Goal: Task Accomplishment & Management: Manage account settings

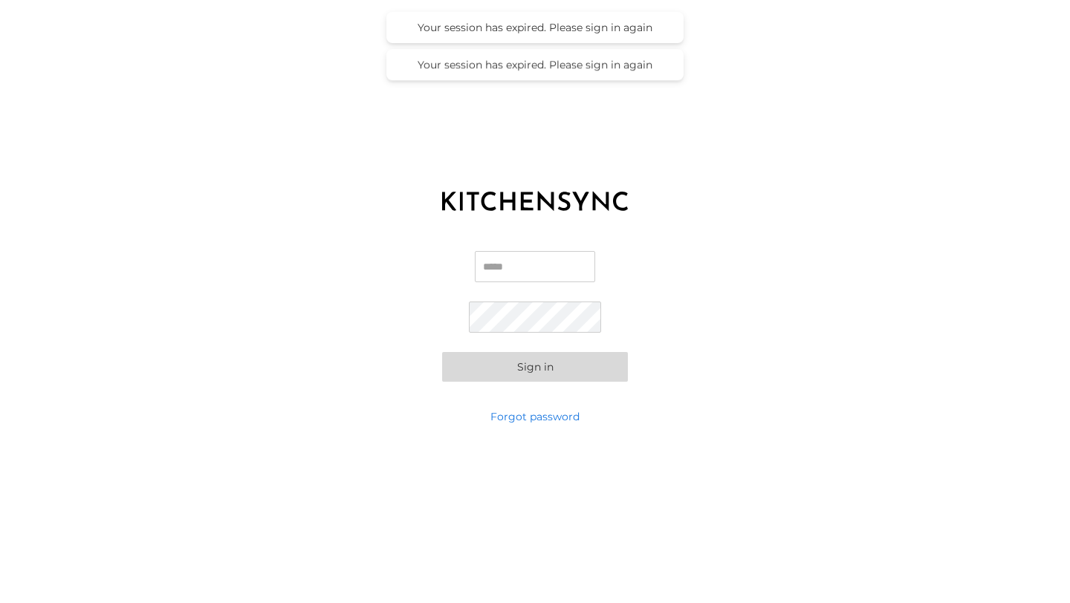
click at [522, 260] on input "Email" at bounding box center [535, 266] width 120 height 31
click at [0, 602] on com-1password-button at bounding box center [0, 603] width 0 height 0
type input "**********"
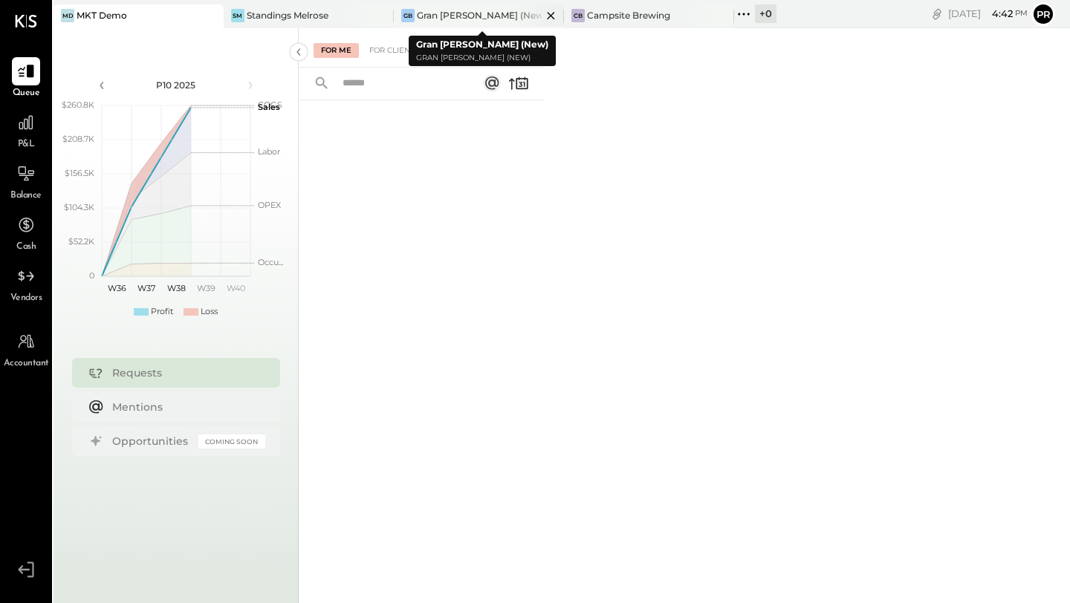
click at [459, 11] on div "Gran [PERSON_NAME] (New)" at bounding box center [479, 15] width 125 height 13
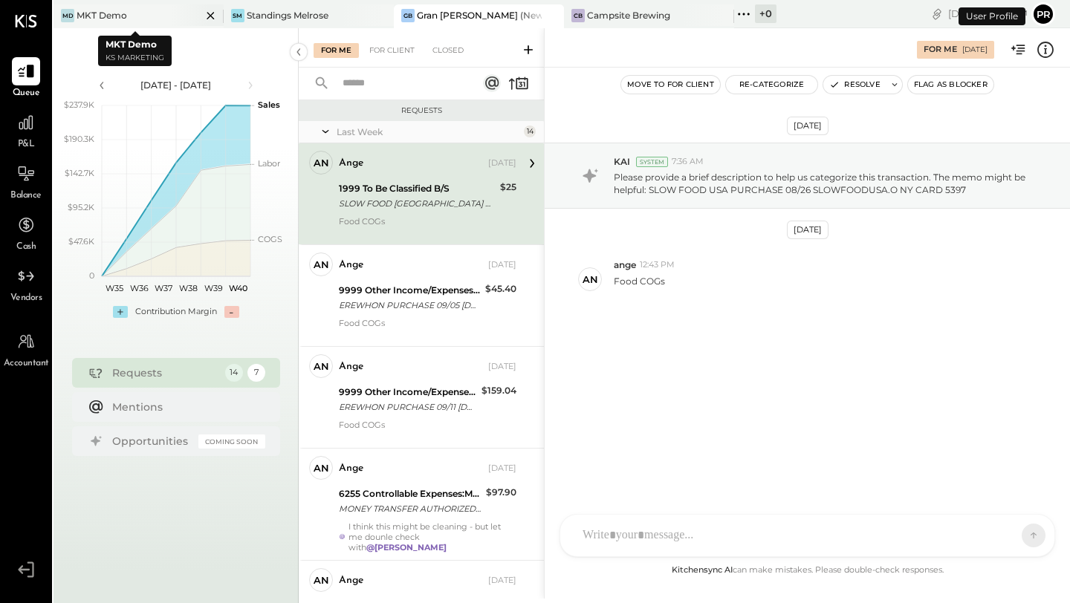
click at [206, 17] on icon at bounding box center [209, 15] width 7 height 7
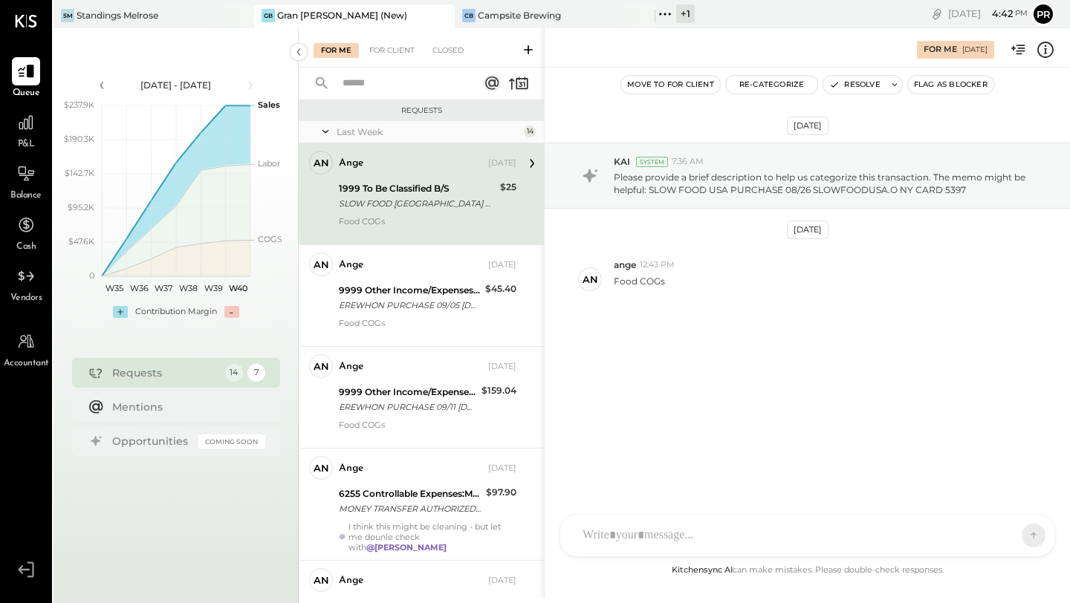
click at [33, 87] on span "Queue" at bounding box center [26, 93] width 27 height 13
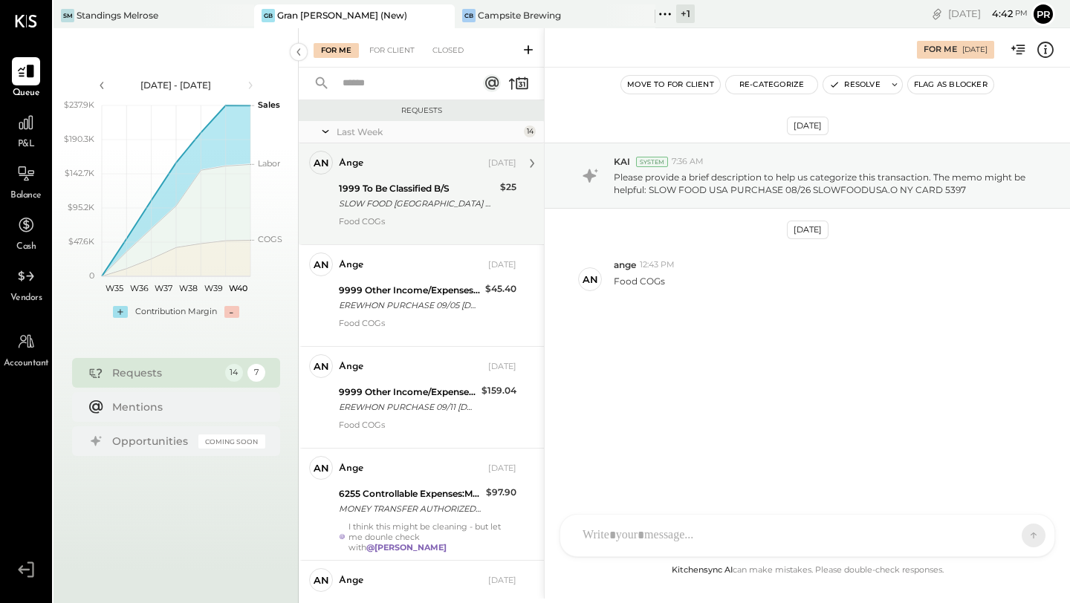
click at [409, 207] on div "SLOW FOOD [GEOGRAPHIC_DATA] PURCHASE 08/26 [GEOGRAPHIC_DATA]O NY CARD 5397" at bounding box center [417, 203] width 157 height 15
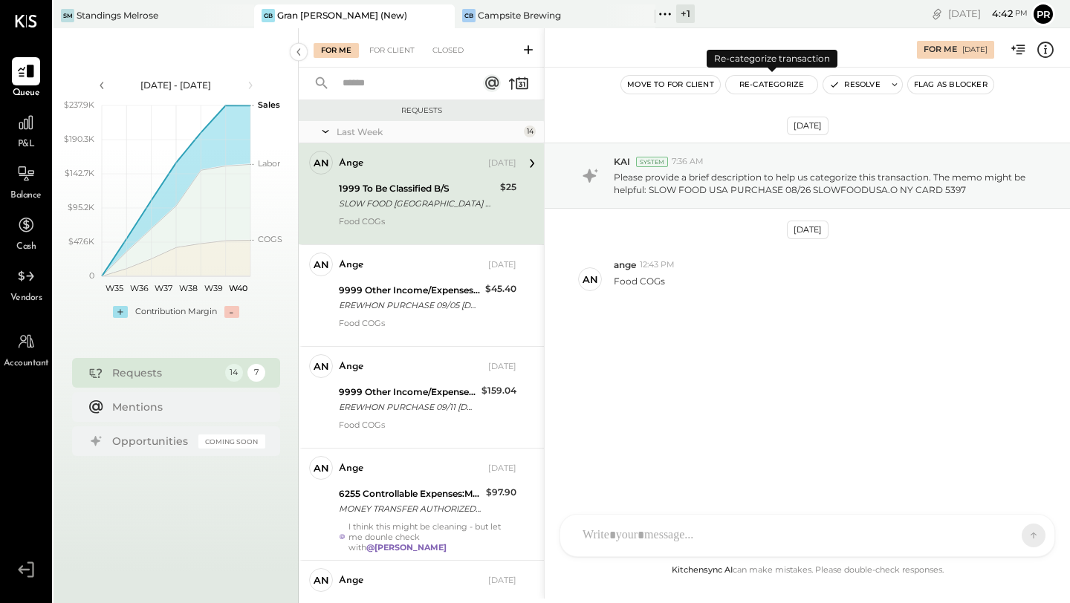
click at [749, 82] on button "Re-Categorize" at bounding box center [772, 85] width 92 height 18
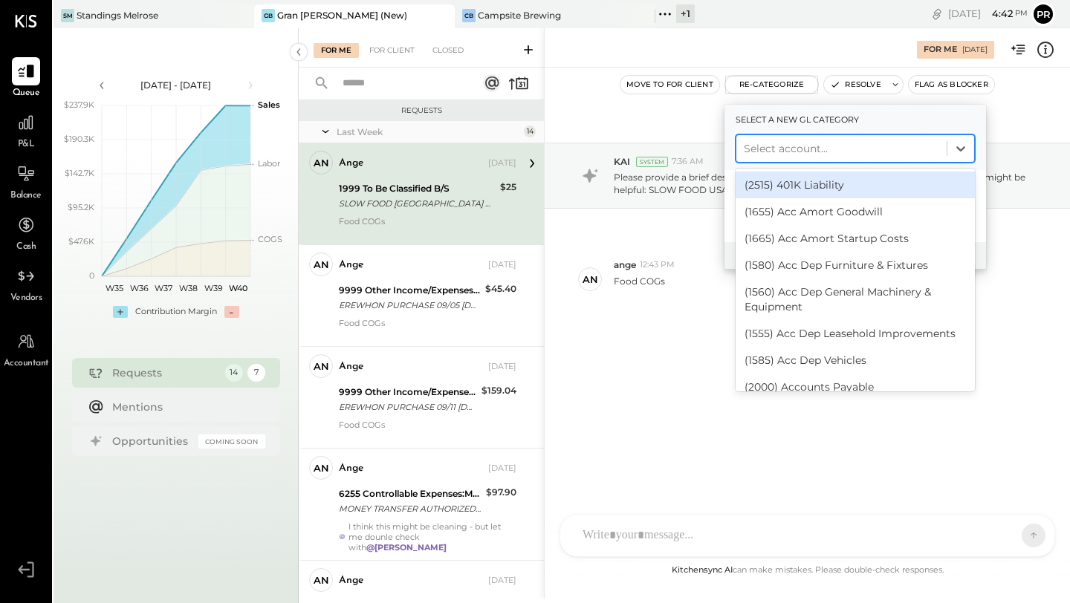
click at [787, 149] on div at bounding box center [841, 149] width 195 height 18
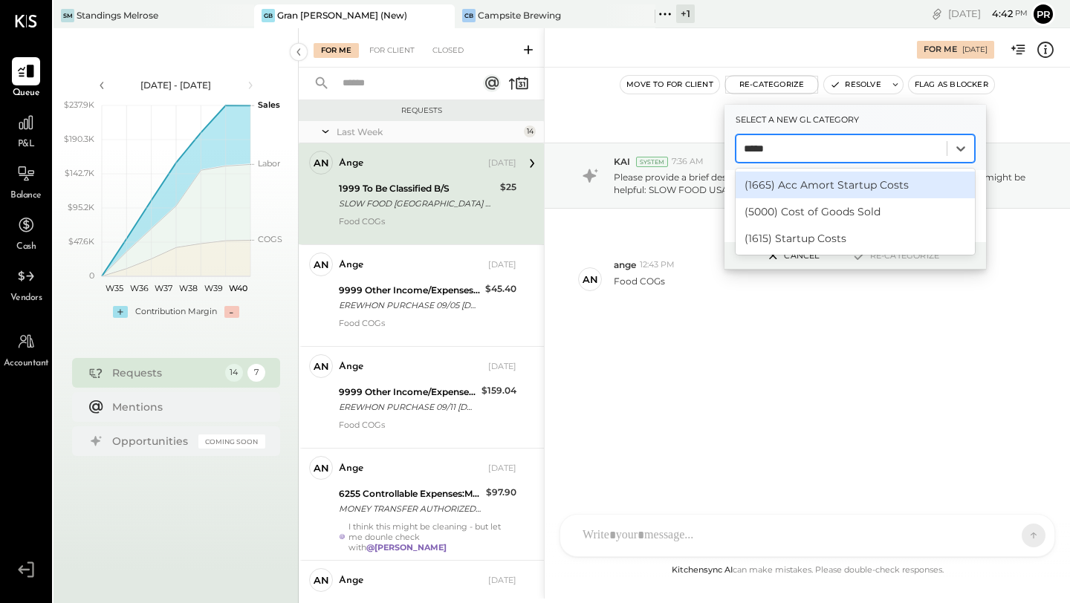
type input "******"
click at [811, 182] on div "(5000) Cost of Goods Sold" at bounding box center [854, 185] width 239 height 27
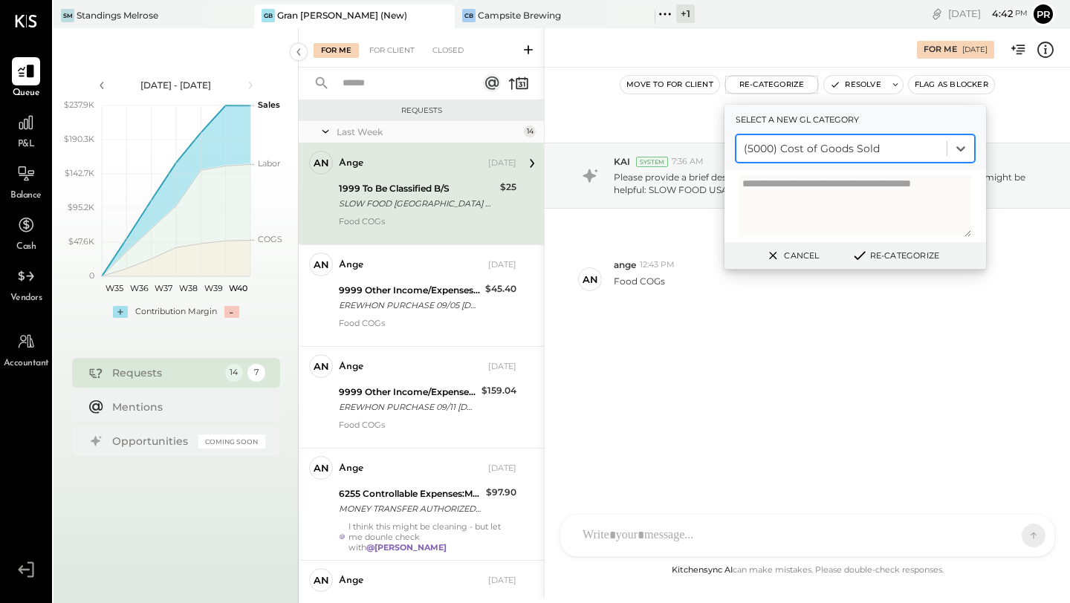
click at [871, 255] on button "Re-Categorize" at bounding box center [895, 256] width 98 height 18
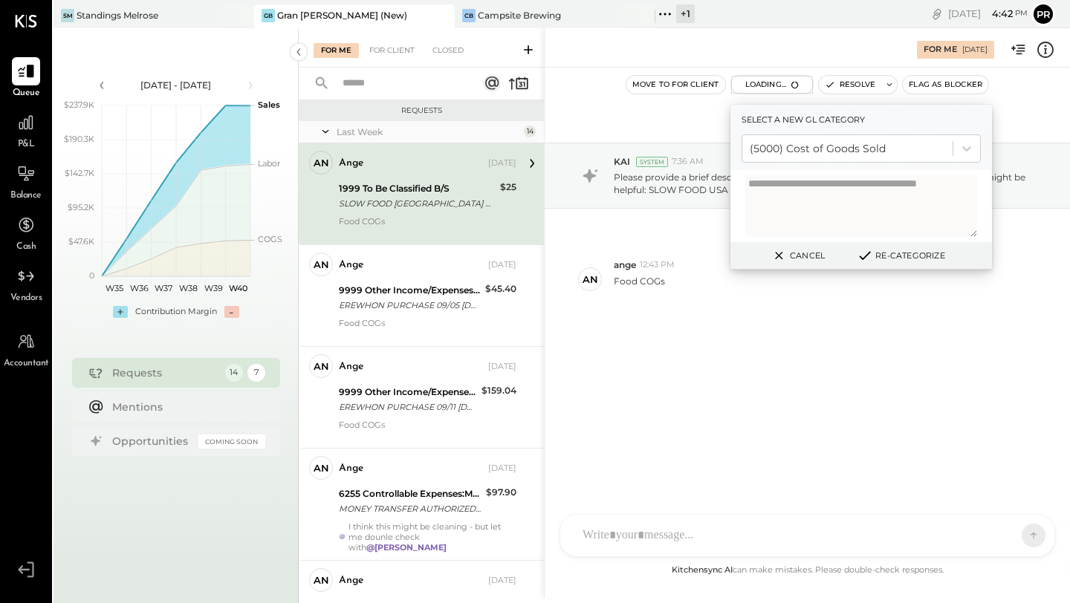
click at [853, 220] on textarea at bounding box center [861, 206] width 232 height 62
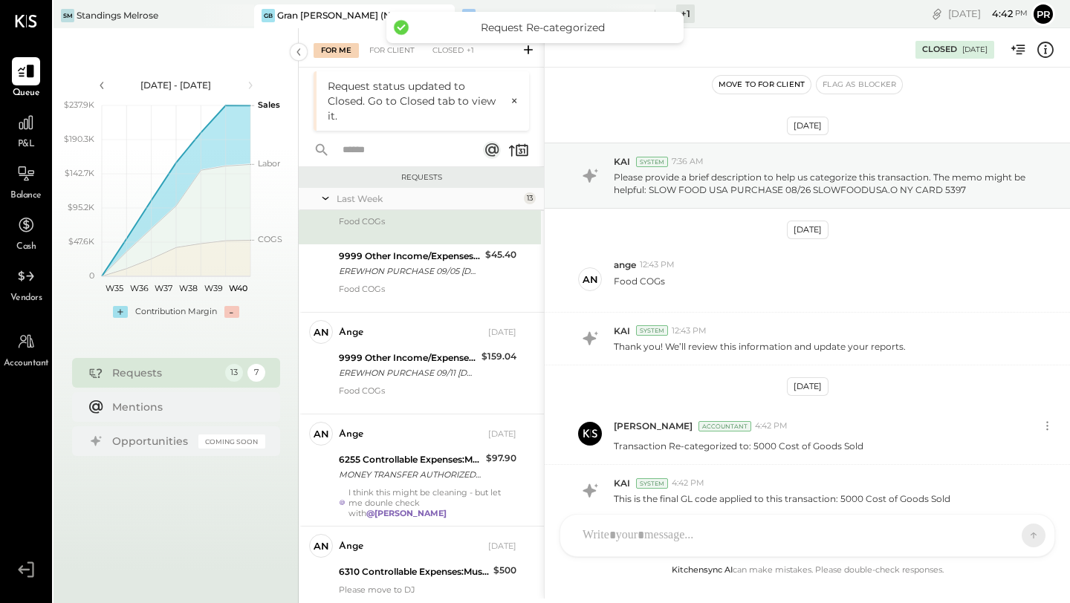
scroll to position [67, 0]
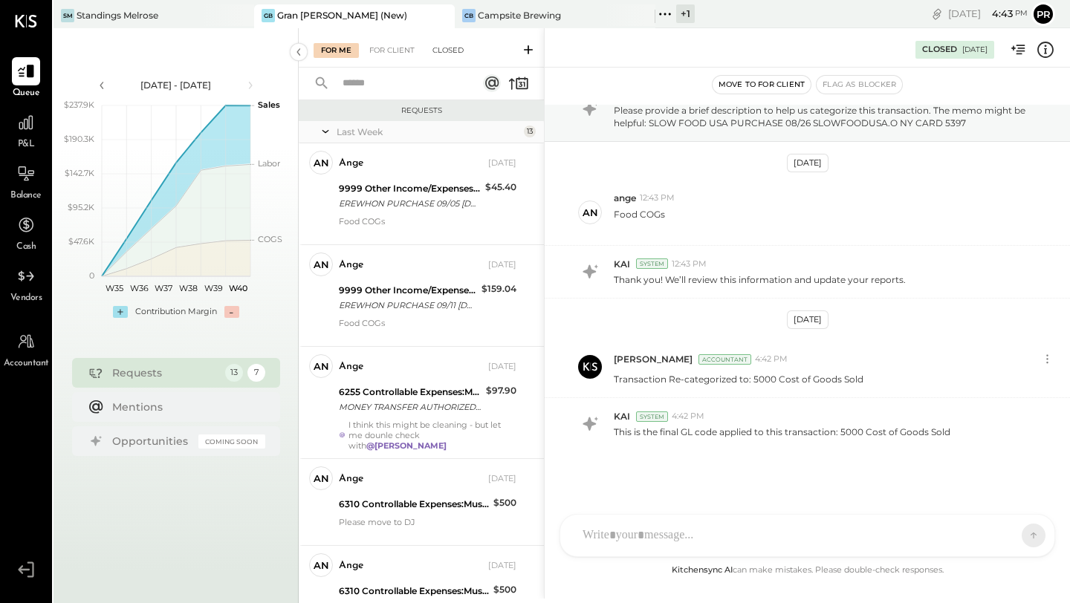
click at [438, 53] on div "Closed" at bounding box center [448, 50] width 46 height 15
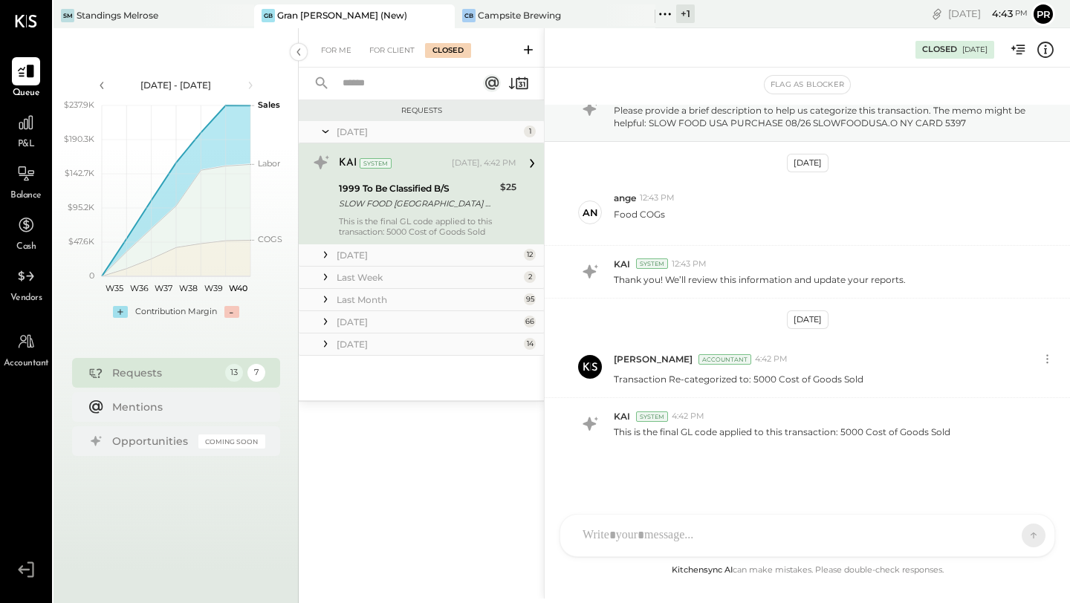
click at [432, 193] on div "1999 To Be Classified B/S" at bounding box center [417, 188] width 157 height 15
click at [386, 47] on div "For Client" at bounding box center [392, 50] width 60 height 15
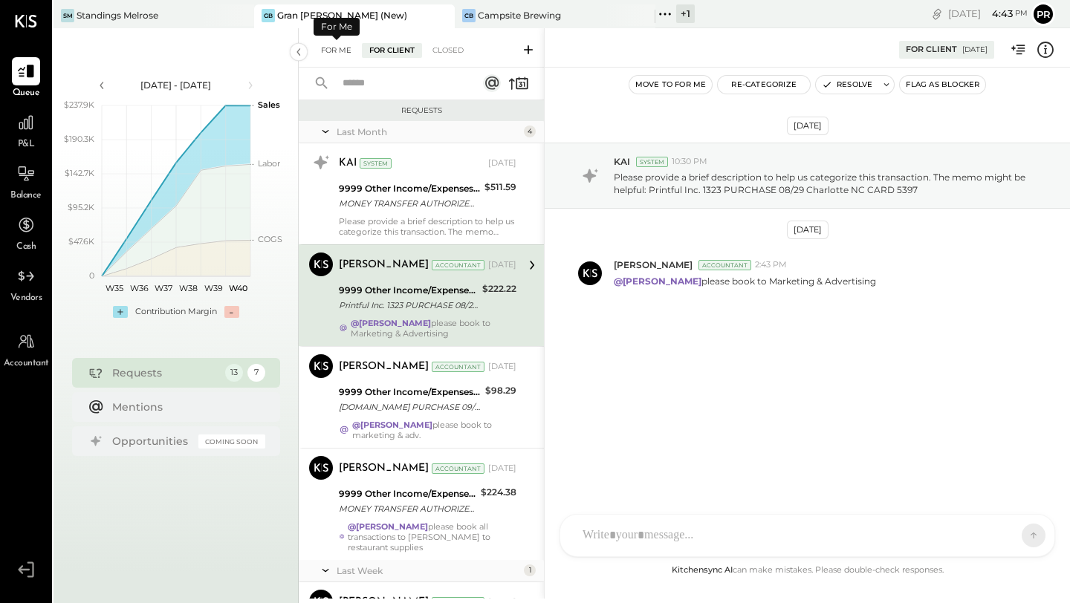
click at [333, 49] on div "For Me" at bounding box center [335, 50] width 45 height 15
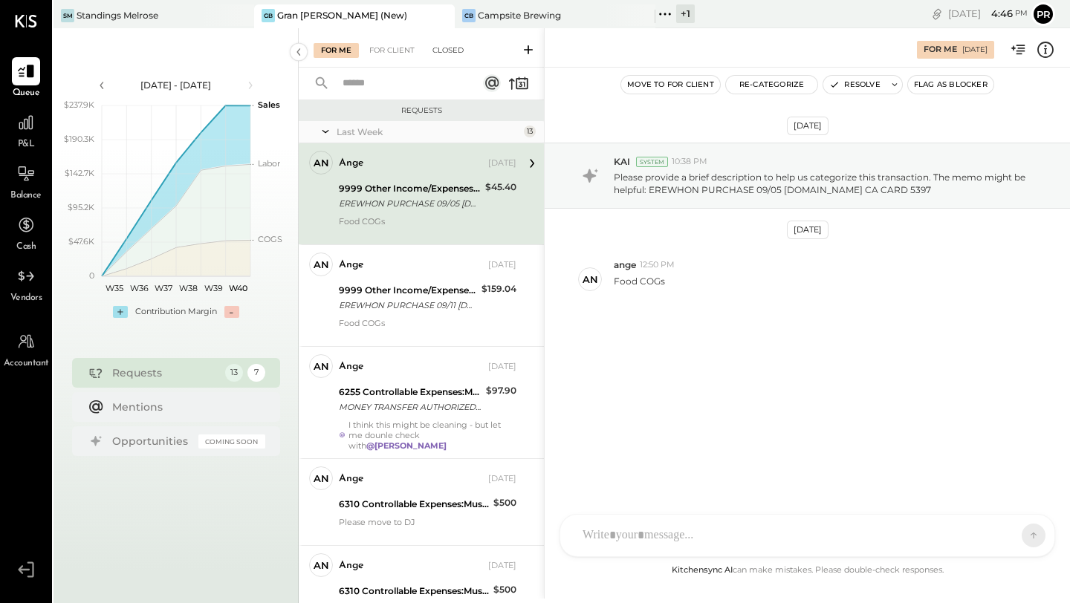
click at [461, 51] on div "Closed" at bounding box center [448, 50] width 46 height 15
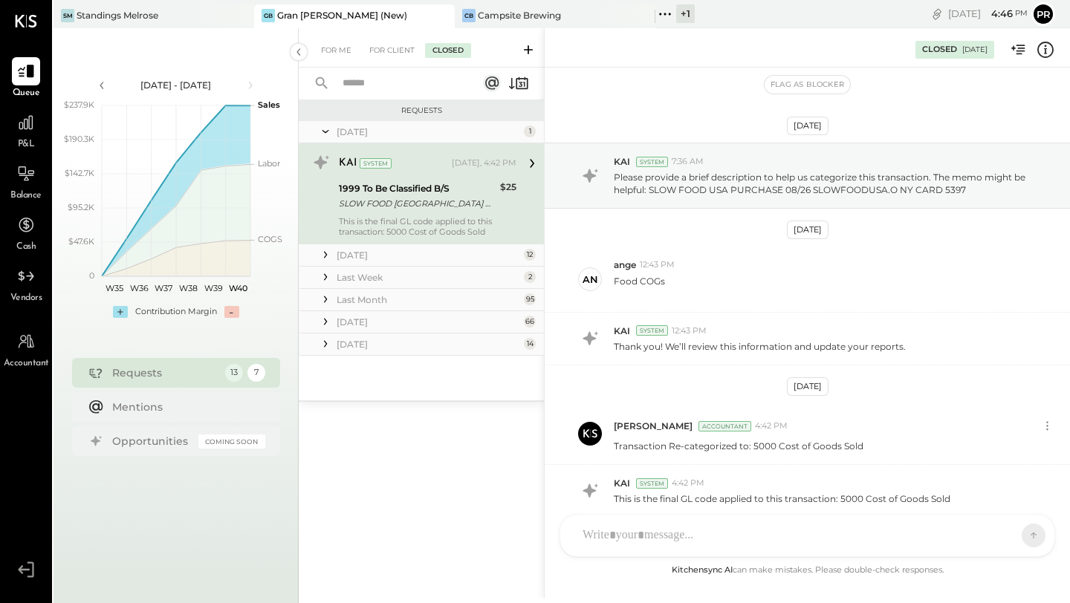
scroll to position [67, 0]
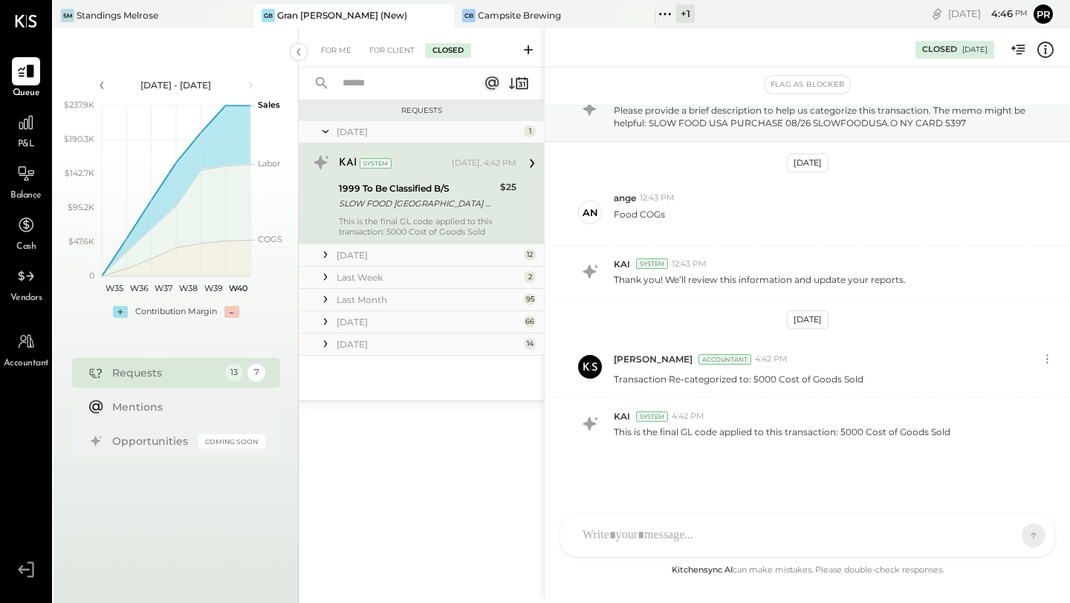
click at [431, 177] on div "KAI System [DATE], 4:42 PM 1999 To Be Classified B/S SLOW FOOD [GEOGRAPHIC_DATA…" at bounding box center [428, 194] width 178 height 86
click at [336, 53] on div "For Me" at bounding box center [335, 50] width 45 height 15
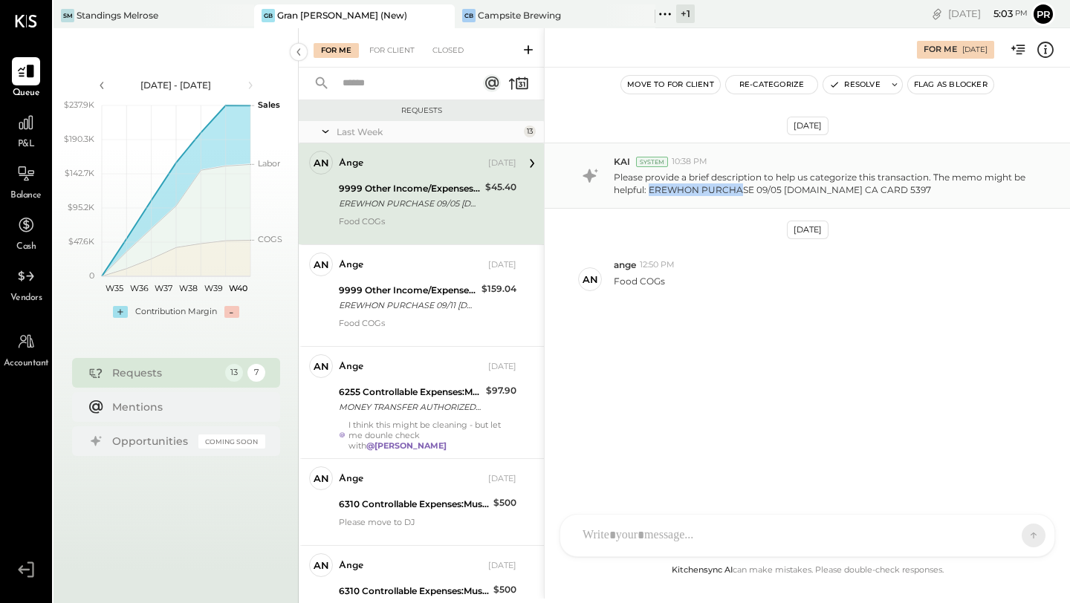
drag, startPoint x: 651, startPoint y: 190, endPoint x: 740, endPoint y: 192, distance: 89.2
click at [740, 192] on p "Please provide a brief description to help us categorize this transaction. The …" at bounding box center [825, 183] width 422 height 25
copy p "EREWHON PURCHA"
click at [754, 83] on button "Re-Categorize" at bounding box center [772, 85] width 92 height 18
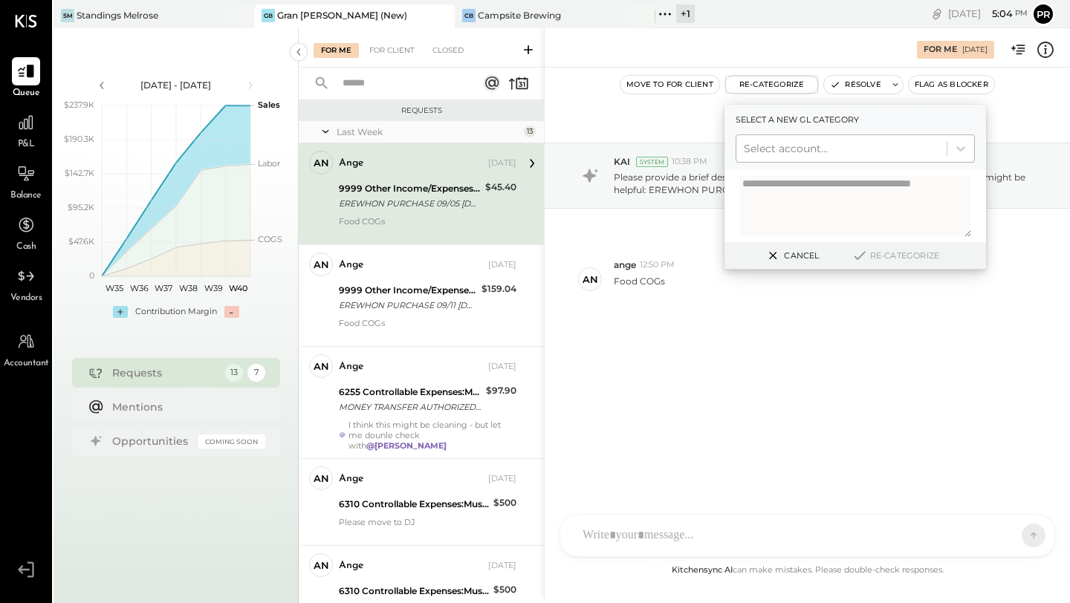
click at [764, 140] on div at bounding box center [841, 149] width 195 height 18
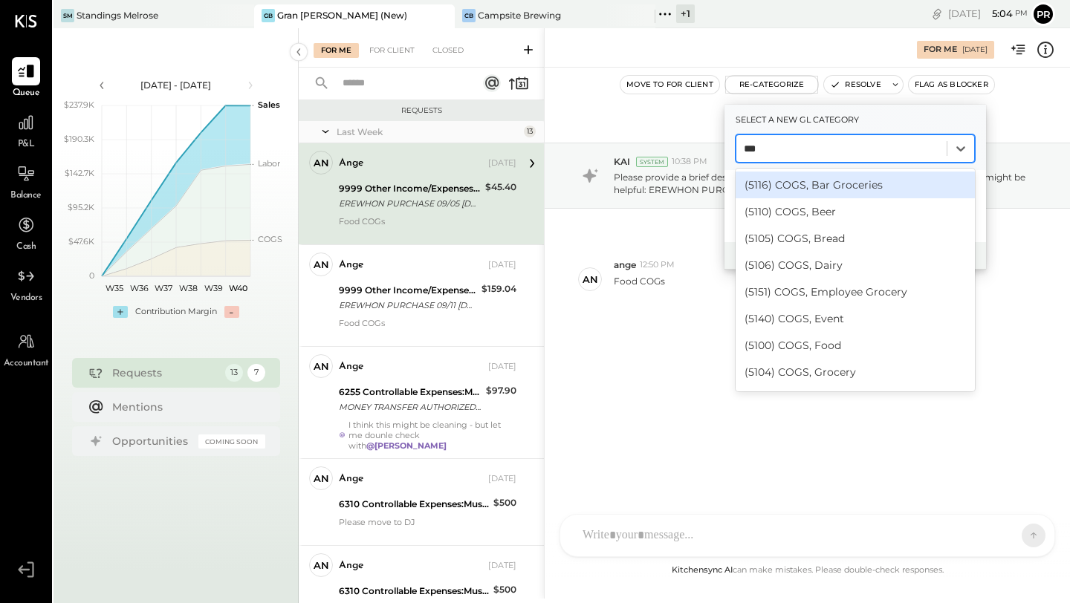
type input "****"
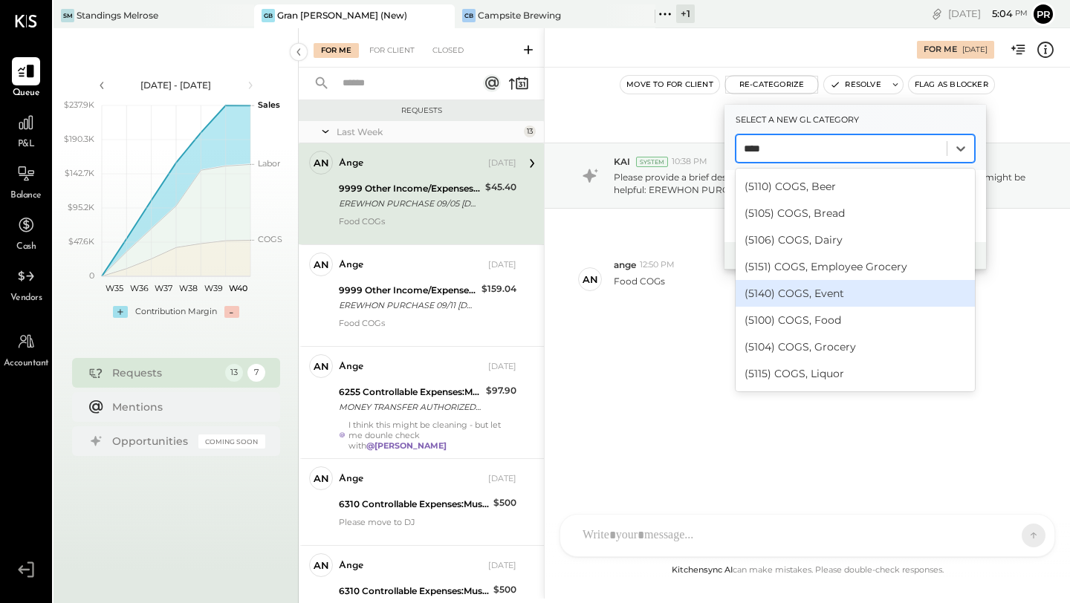
scroll to position [26, 0]
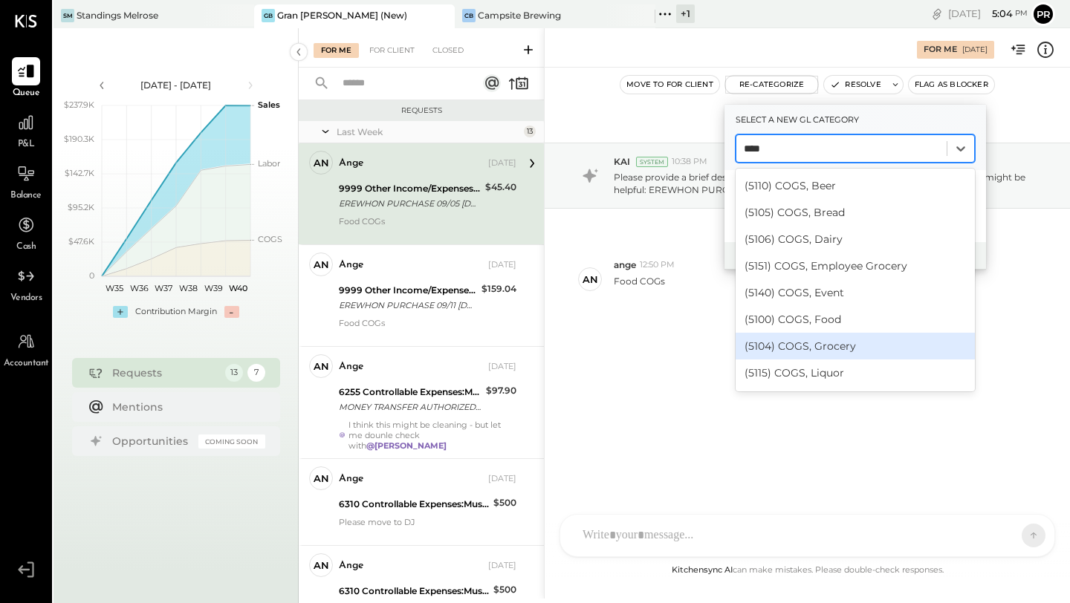
click at [802, 348] on div "(5104) COGS, Grocery" at bounding box center [854, 346] width 239 height 27
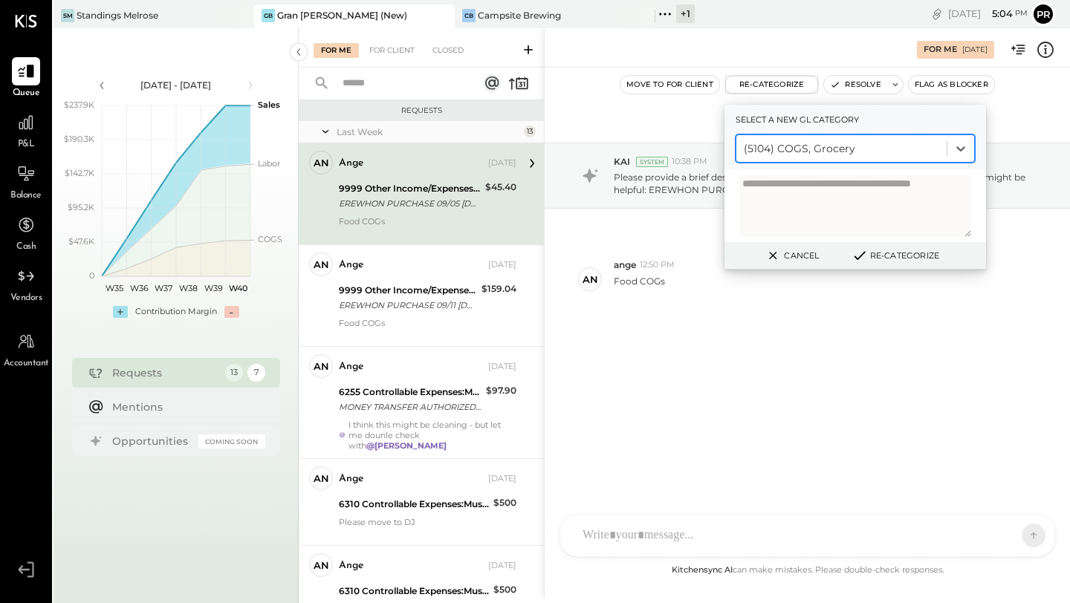
click at [885, 256] on button "Re-Categorize" at bounding box center [895, 256] width 98 height 18
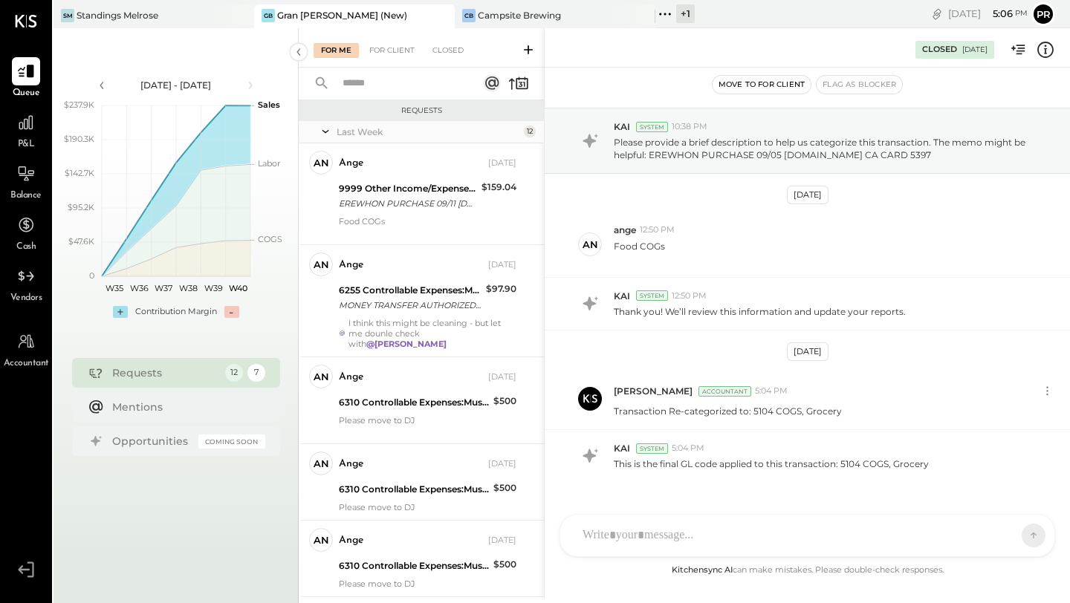
scroll to position [0, 0]
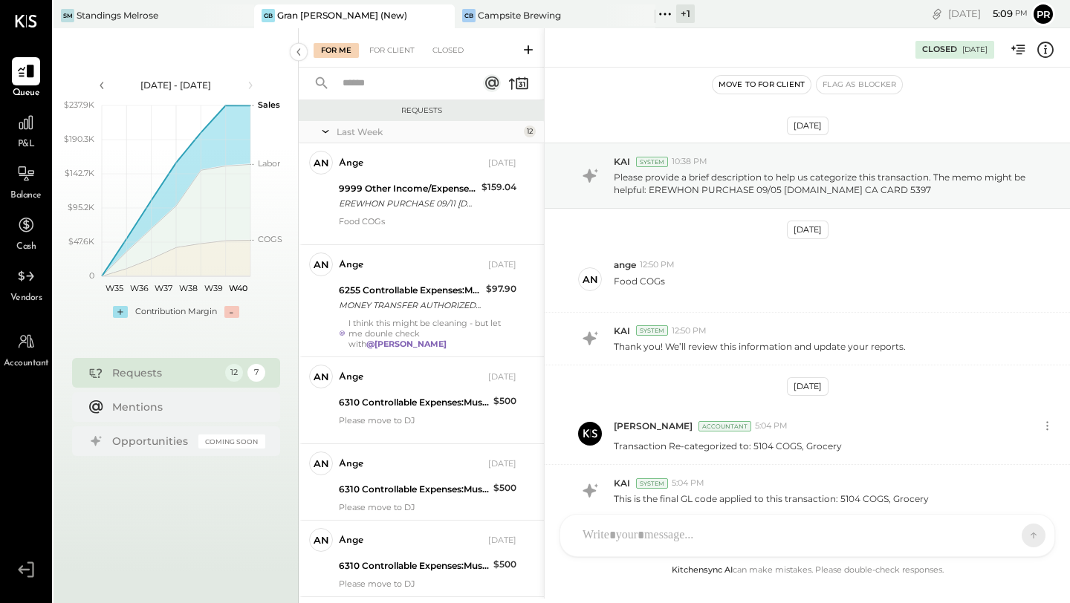
click at [471, 49] on div "For Me For Client Closed" at bounding box center [410, 50] width 195 height 15
click at [462, 49] on div "Closed" at bounding box center [448, 50] width 46 height 15
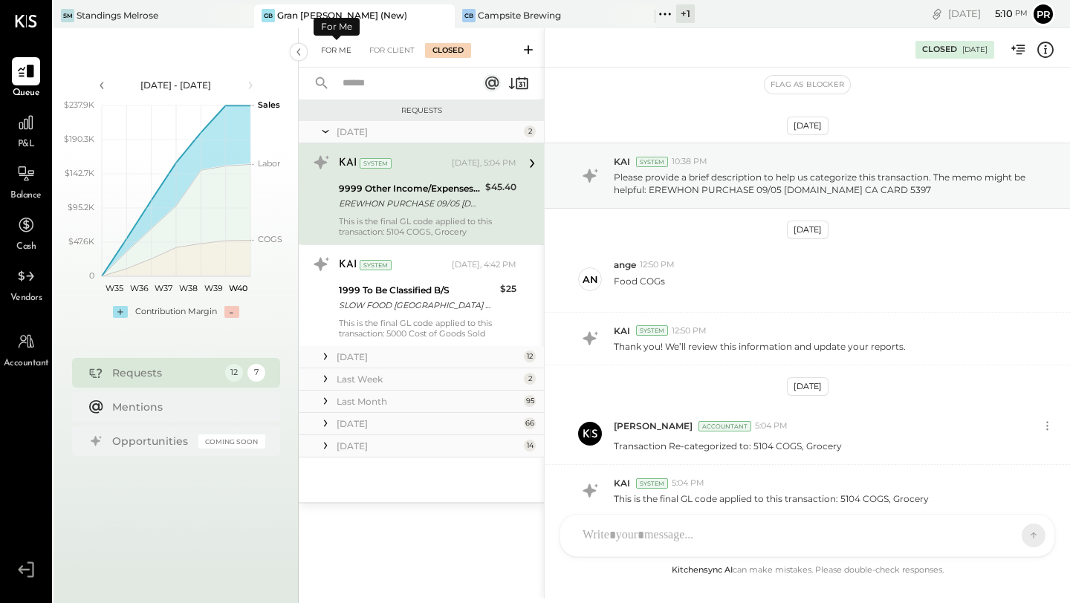
click at [347, 52] on div "For Me" at bounding box center [335, 50] width 45 height 15
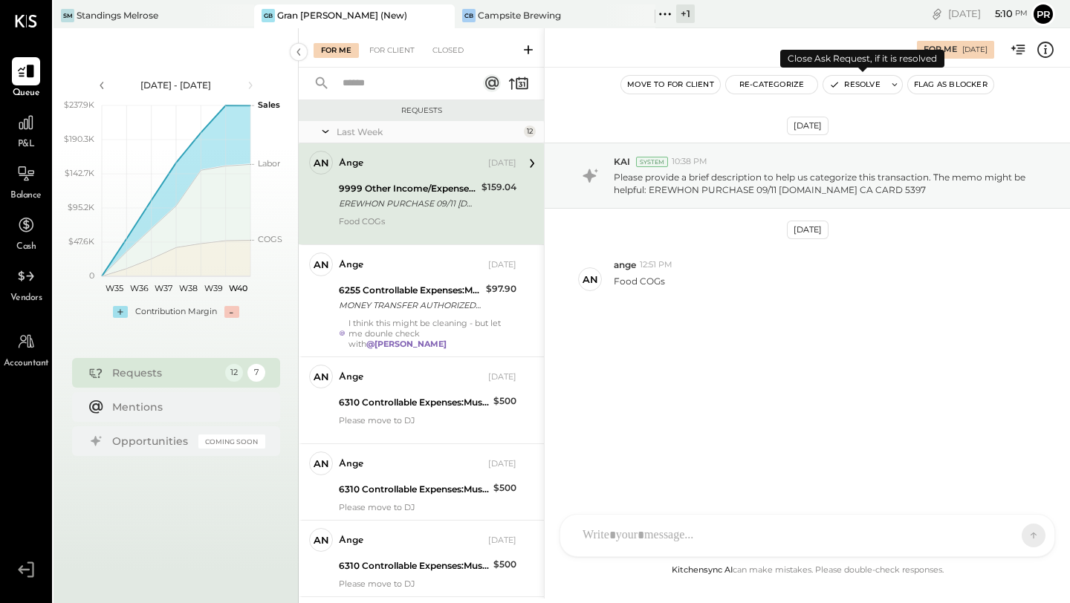
click at [848, 80] on button "Resolve" at bounding box center [854, 85] width 62 height 18
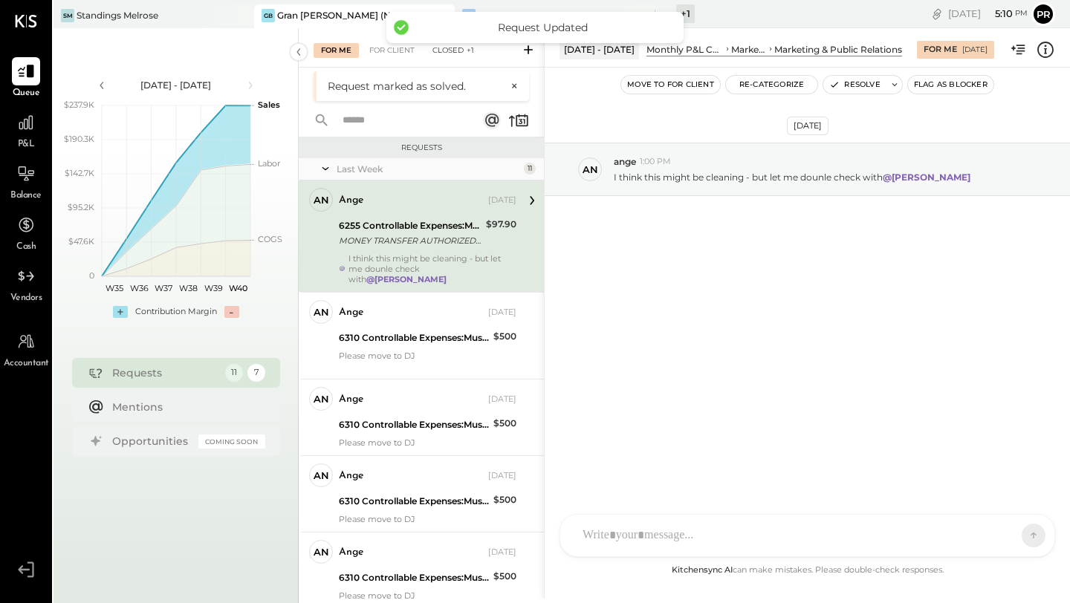
click at [467, 54] on span "+1" at bounding box center [469, 50] width 7 height 10
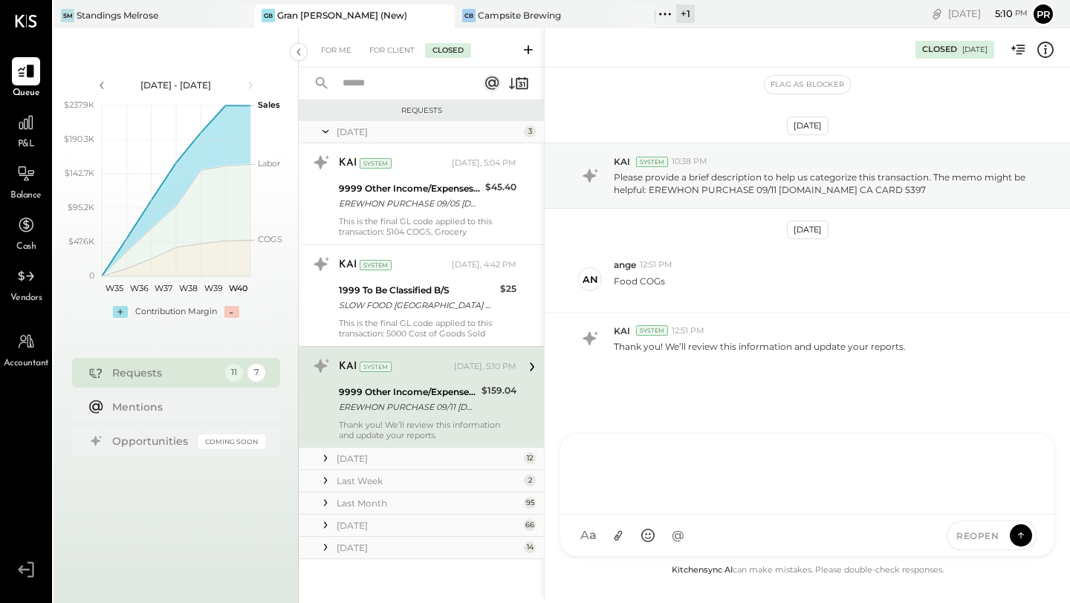
click at [865, 515] on div at bounding box center [807, 474] width 494 height 81
click at [999, 528] on div "REOPEN" at bounding box center [991, 536] width 90 height 30
click at [1015, 533] on icon at bounding box center [1020, 535] width 13 height 15
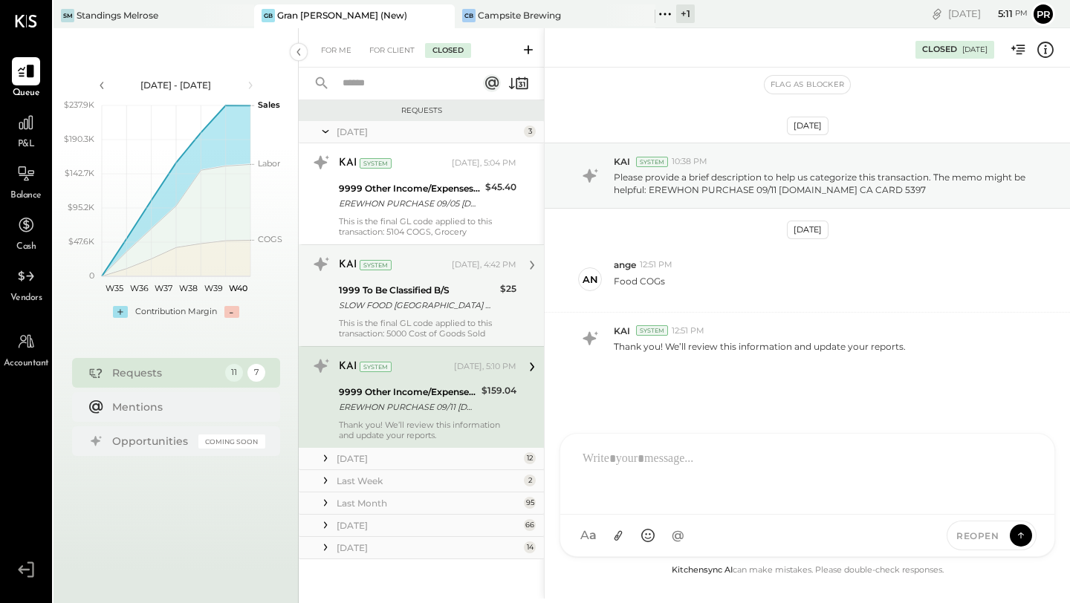
click at [414, 316] on div "KAI System [DATE], 4:42 PM 1999 To Be Classified B/S SLOW FOOD [GEOGRAPHIC_DATA…" at bounding box center [428, 296] width 178 height 86
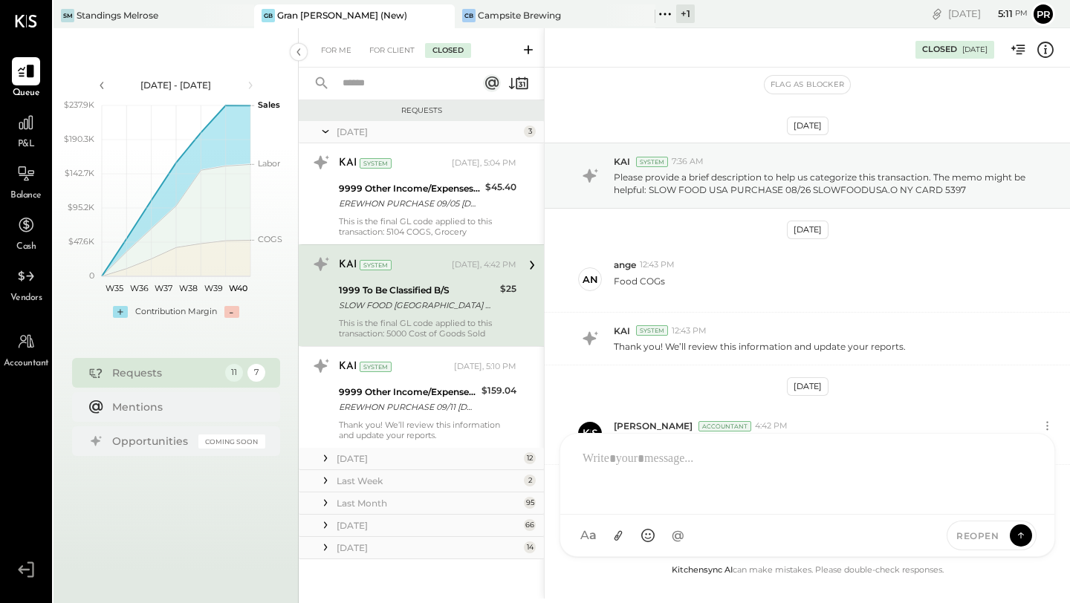
scroll to position [67, 0]
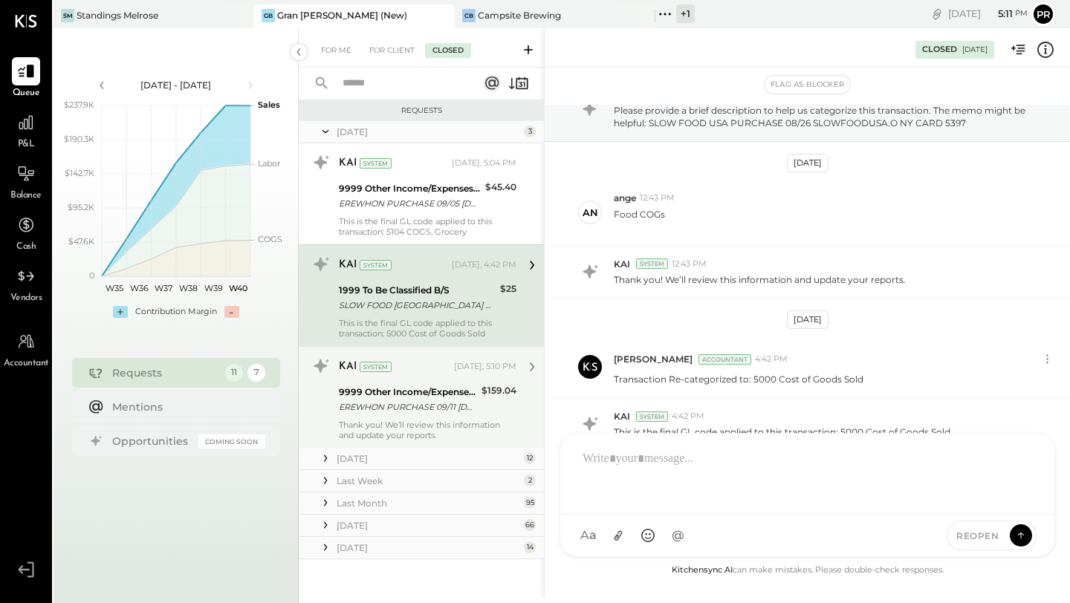
click at [433, 392] on div "9999 Other Income/Expenses:To Be Classified" at bounding box center [408, 392] width 138 height 15
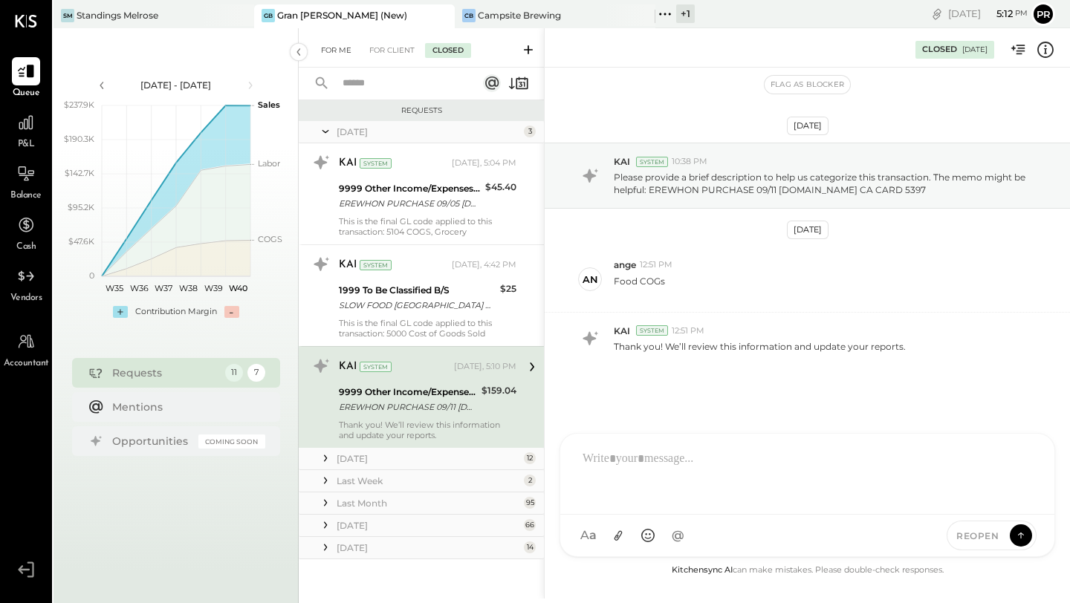
click at [342, 52] on div "For Me" at bounding box center [335, 50] width 45 height 15
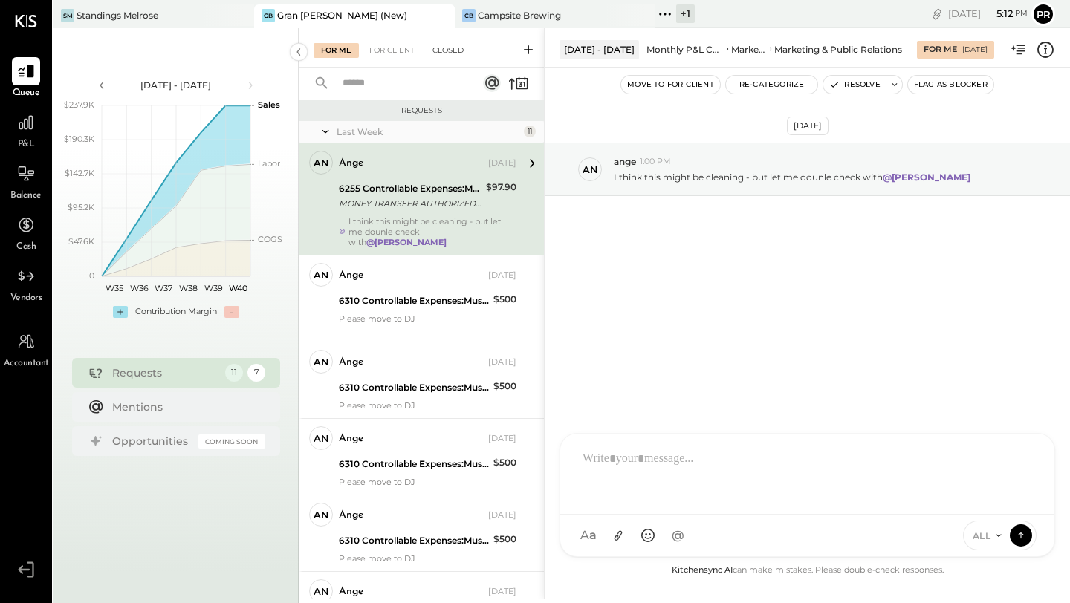
click at [438, 199] on div "MONEY TRANSFER AUTHORIZED ON 09/12 VENMO *[PERSON_NAME] Visa Direct NY S4652557…" at bounding box center [410, 203] width 143 height 15
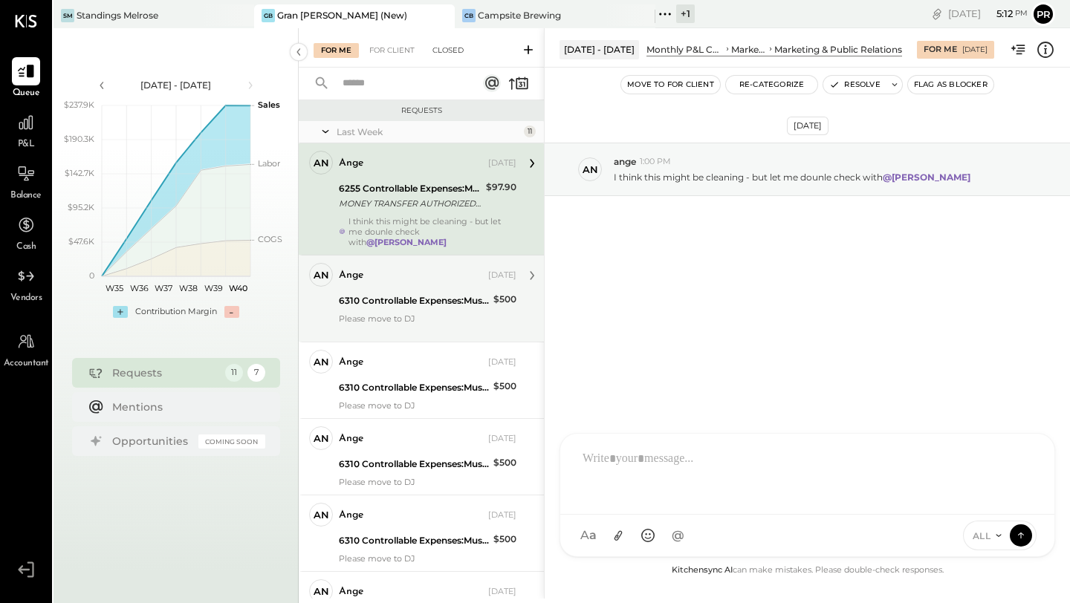
click at [433, 306] on div "6310 Controllable Expenses:Music & DJ Expenses:Live Music / Jazz Expenses" at bounding box center [414, 300] width 150 height 15
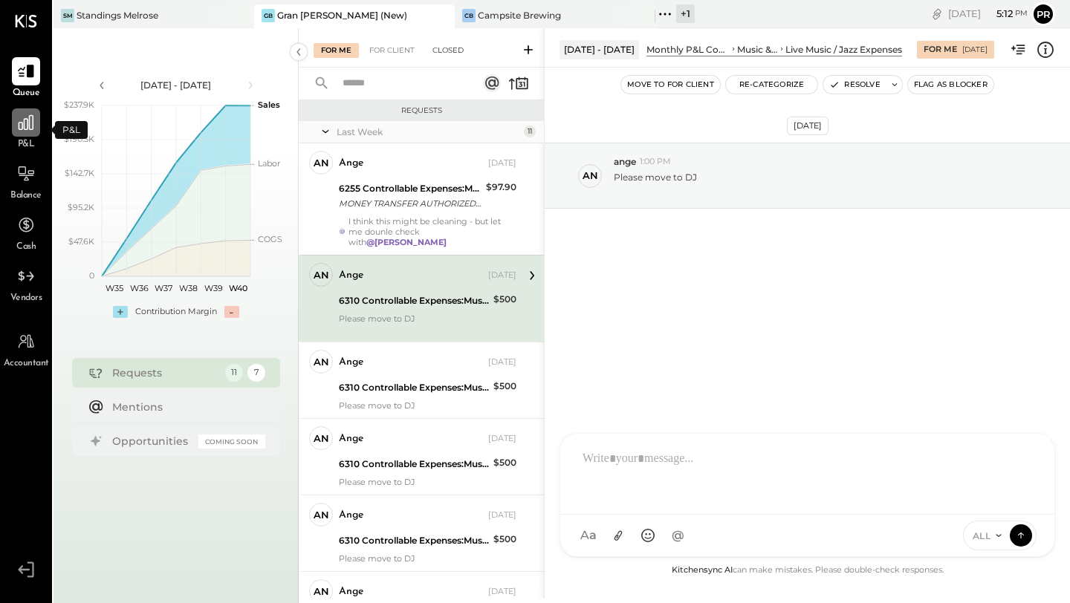
click at [25, 131] on icon at bounding box center [25, 122] width 19 height 19
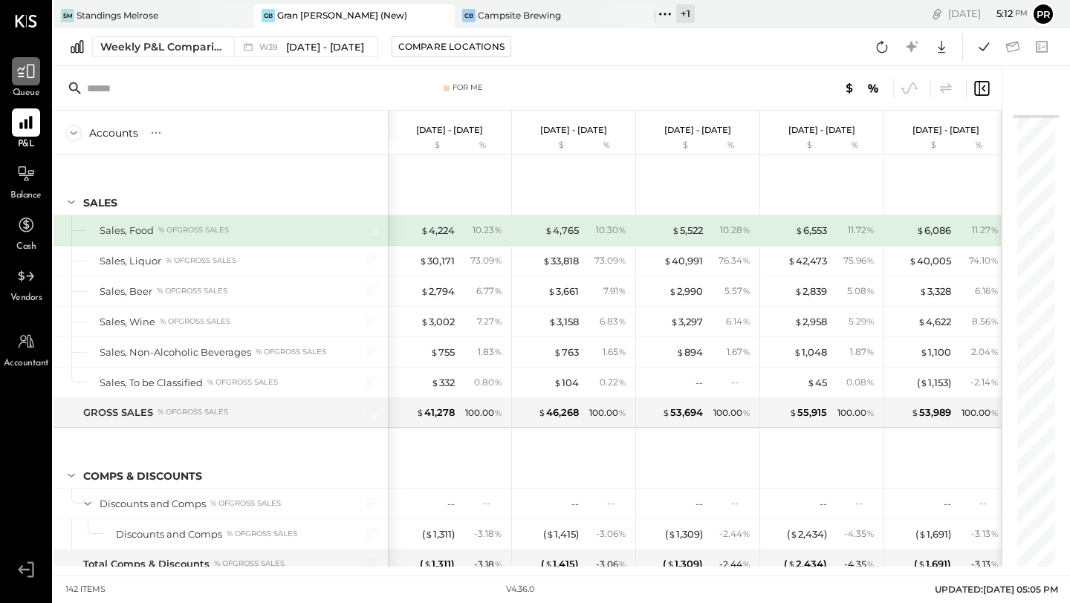
click at [32, 74] on icon at bounding box center [25, 71] width 19 height 19
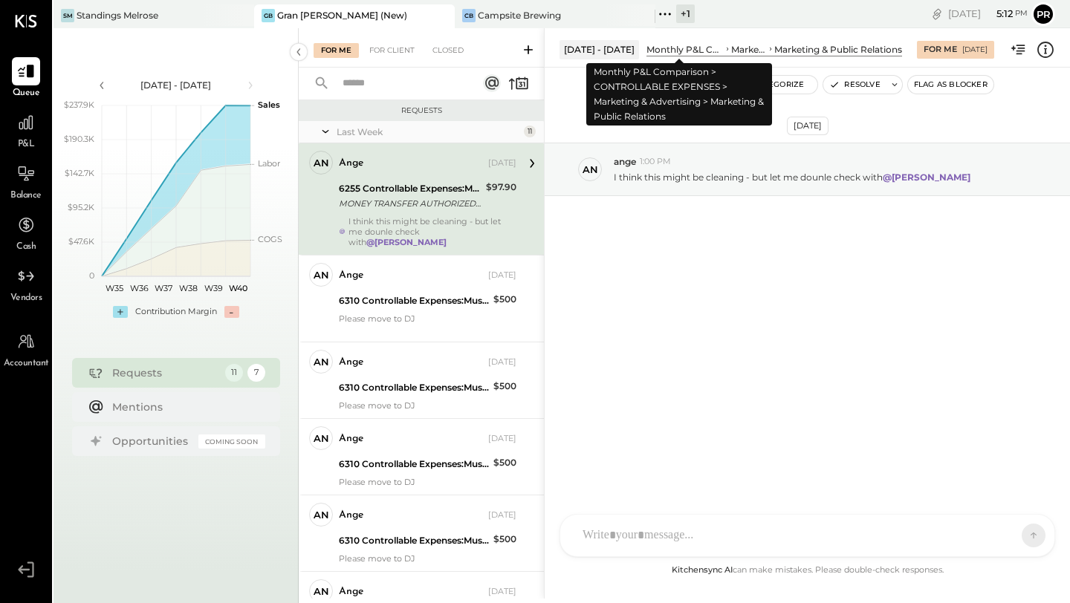
click at [665, 46] on div "Monthly P&L Comparison" at bounding box center [684, 49] width 77 height 13
click at [674, 48] on div "Monthly P&L Comparison" at bounding box center [684, 49] width 77 height 13
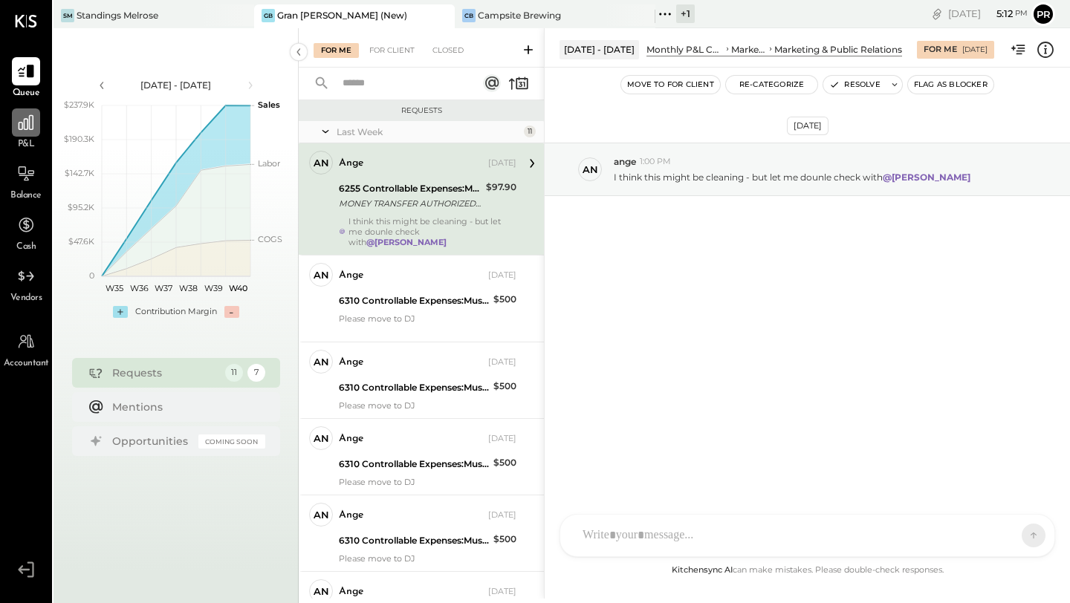
click at [34, 134] on div at bounding box center [26, 122] width 28 height 28
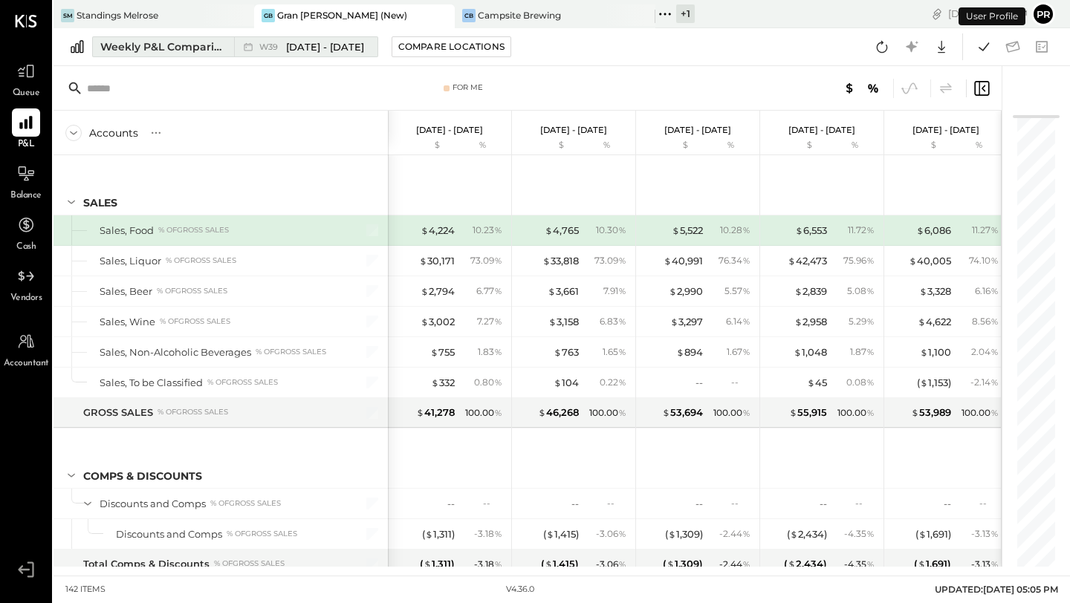
click at [192, 41] on div "Weekly P&L Comparison" at bounding box center [162, 46] width 125 height 15
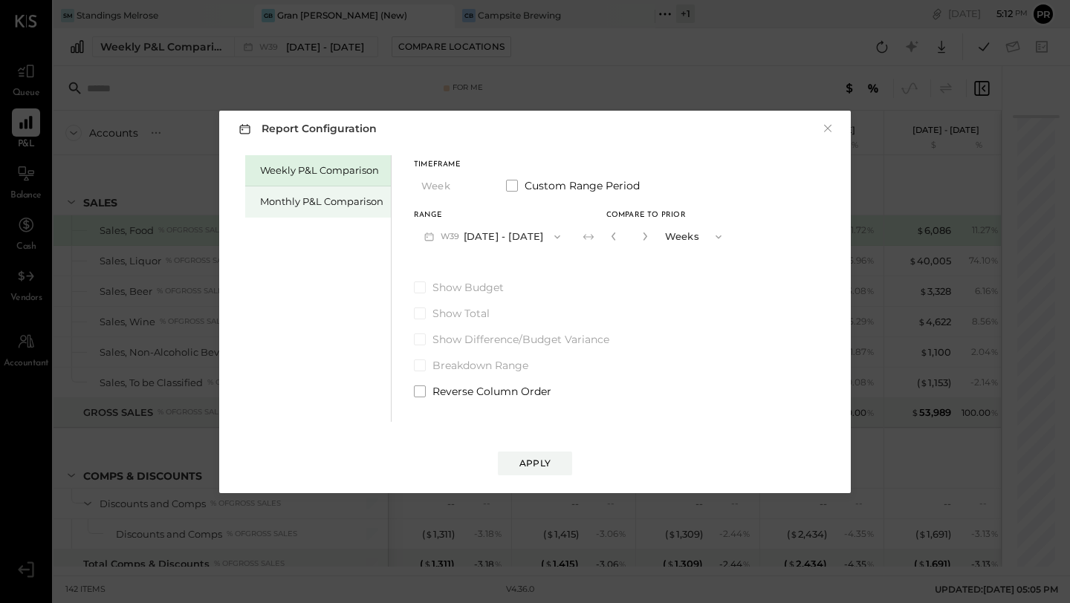
click at [319, 195] on div "Monthly P&L Comparison" at bounding box center [321, 202] width 123 height 14
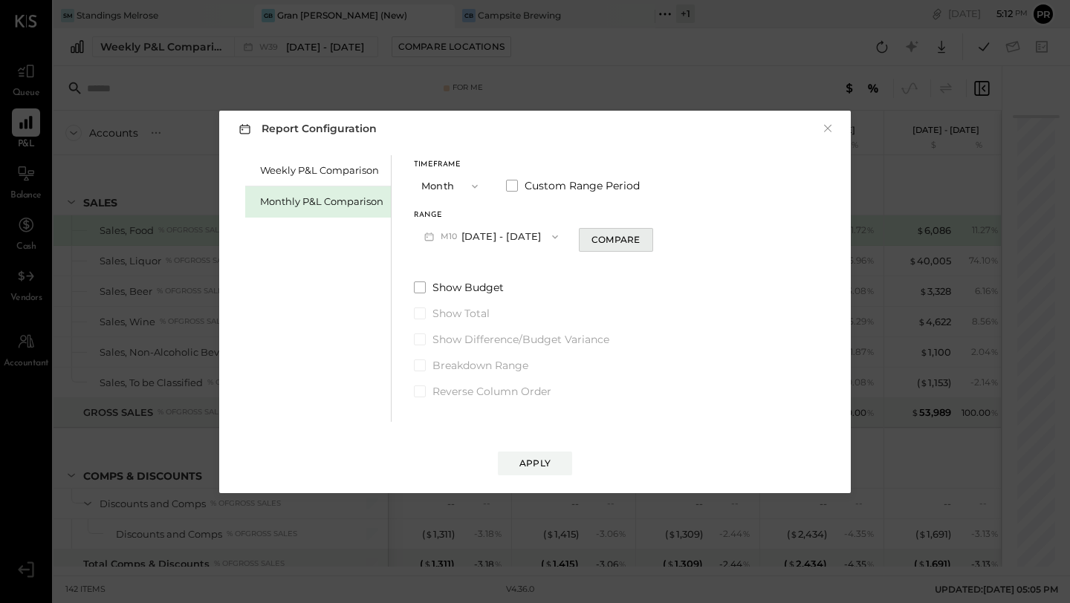
click at [591, 235] on div "Compare" at bounding box center [615, 239] width 48 height 13
click at [638, 238] on icon "button" at bounding box center [642, 236] width 9 height 9
type input "*"
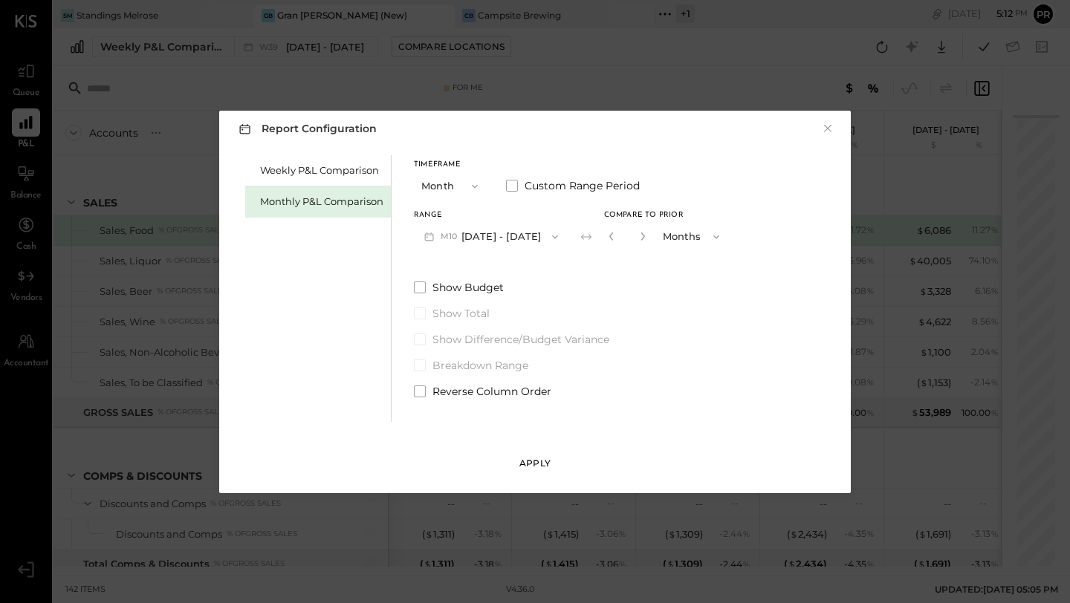
click at [551, 461] on button "Apply" at bounding box center [535, 464] width 74 height 24
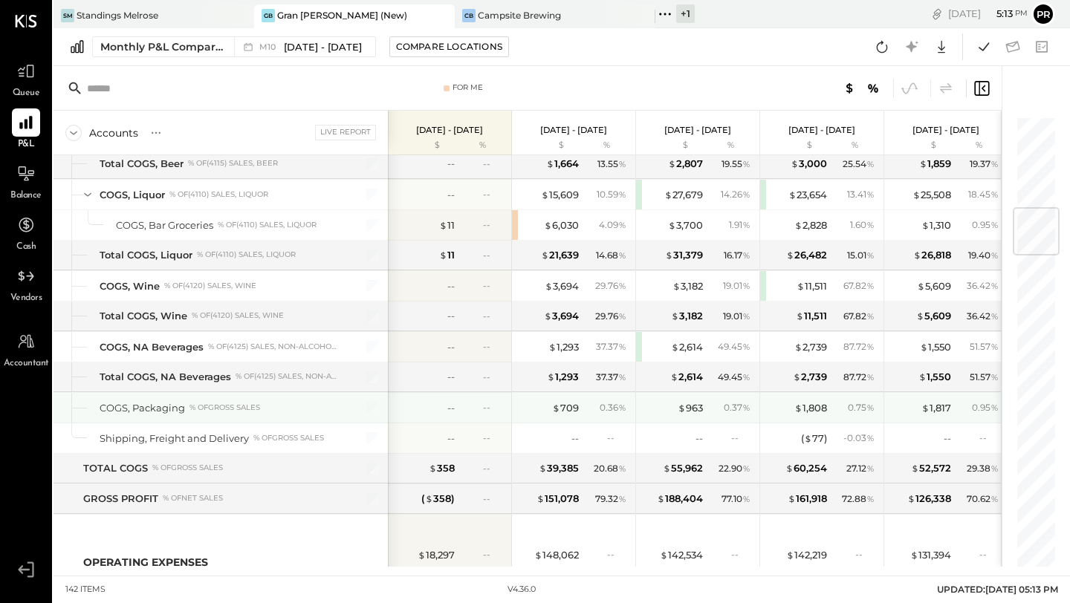
scroll to position [781, 0]
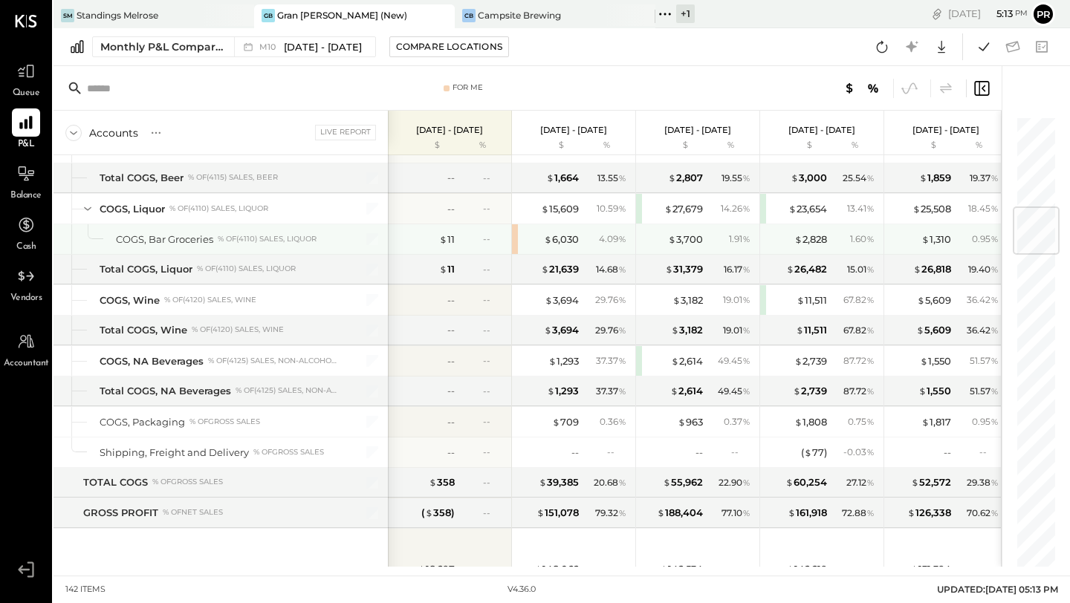
click at [514, 242] on div "$ 6,030 4.09 %" at bounding box center [573, 239] width 123 height 30
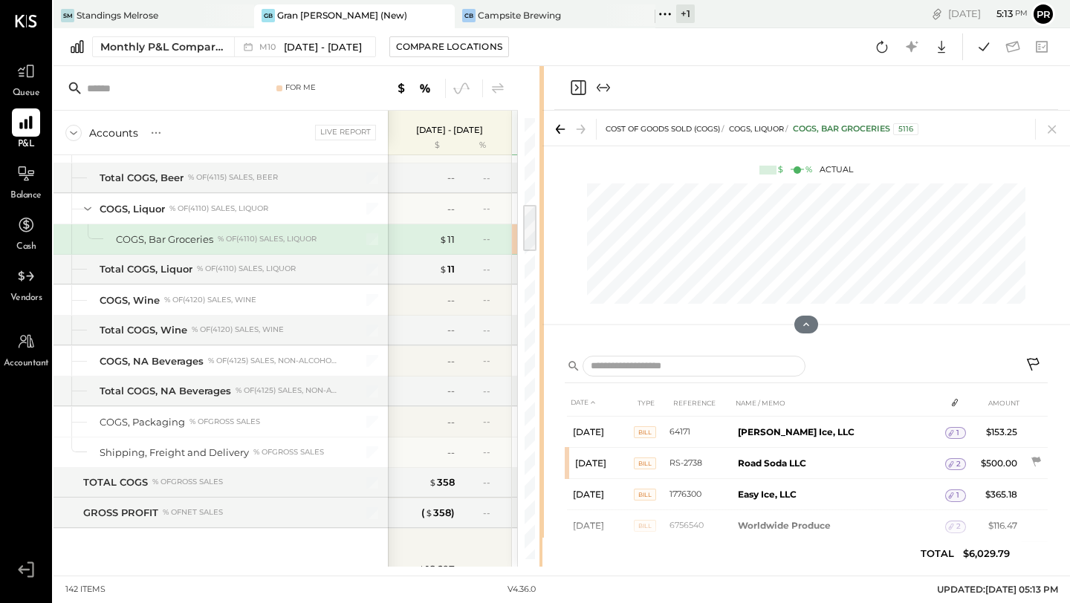
drag, startPoint x: 744, startPoint y: 171, endPoint x: 542, endPoint y: 218, distance: 207.6
click at [542, 218] on div at bounding box center [541, 316] width 4 height 501
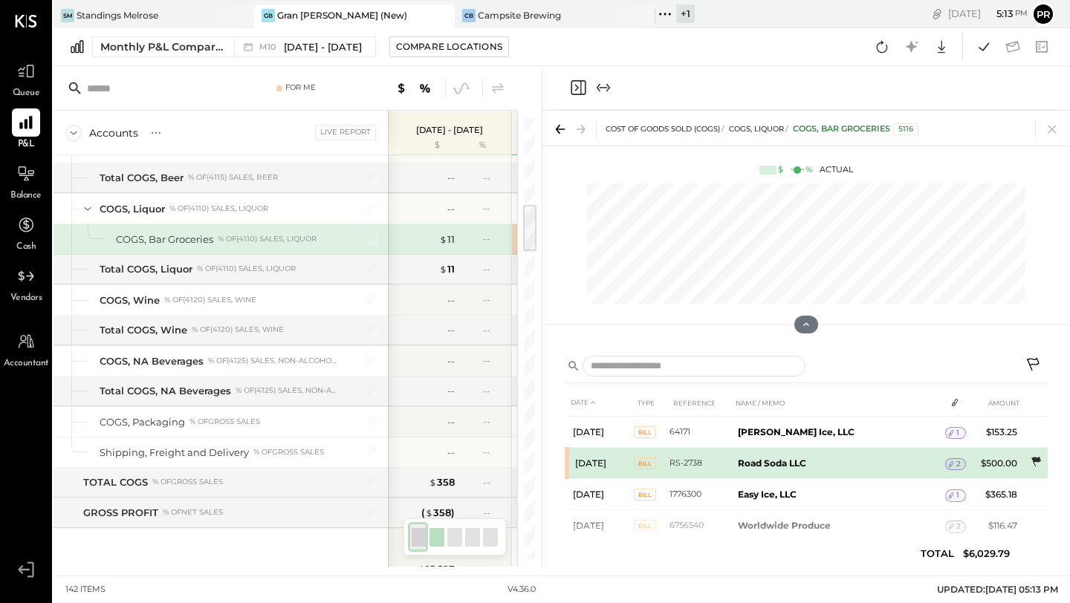
click at [1032, 460] on icon at bounding box center [1036, 462] width 10 height 10
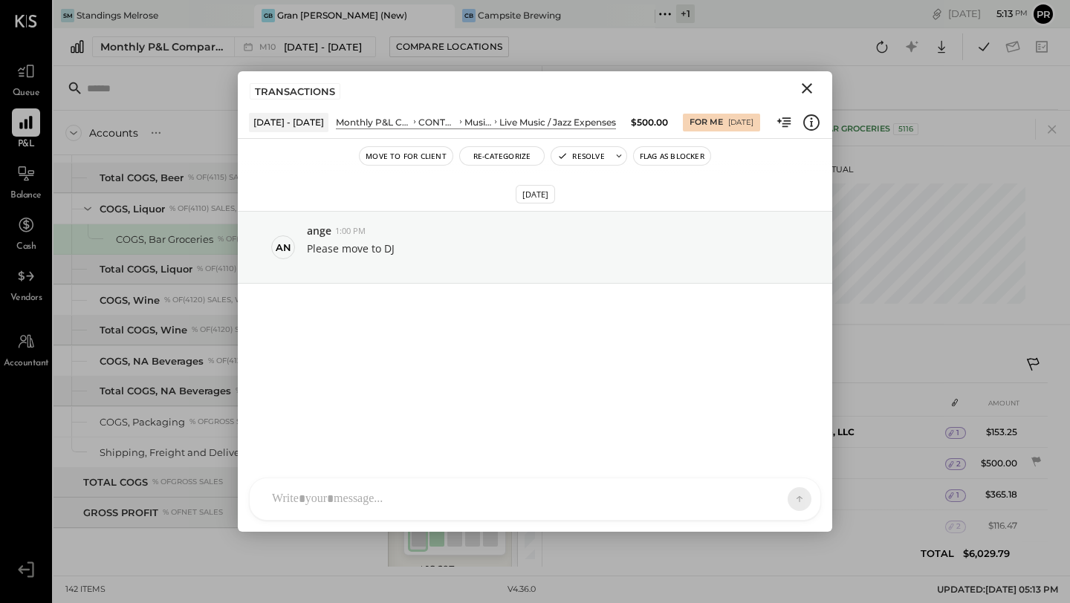
click at [808, 85] on icon "Close" at bounding box center [807, 88] width 18 height 18
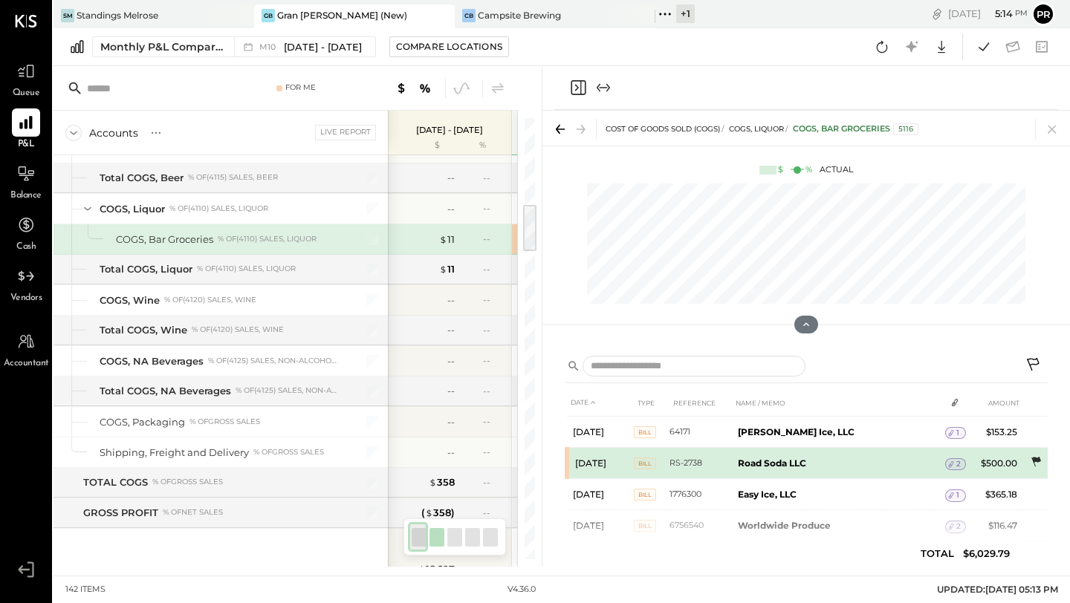
click at [1038, 461] on icon at bounding box center [1035, 462] width 15 height 15
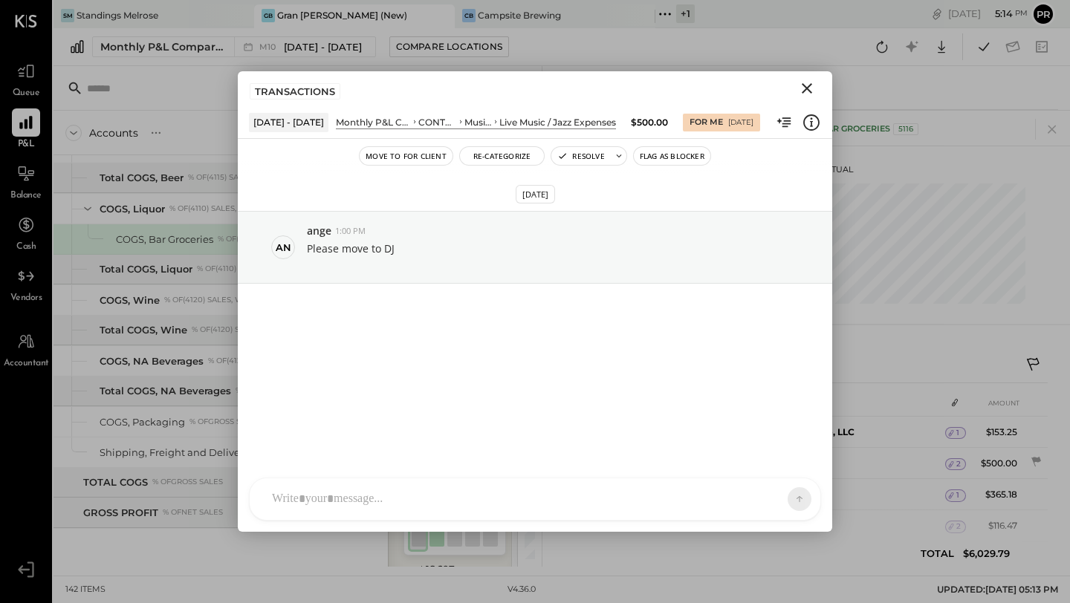
click at [807, 91] on icon "Close" at bounding box center [807, 88] width 18 height 18
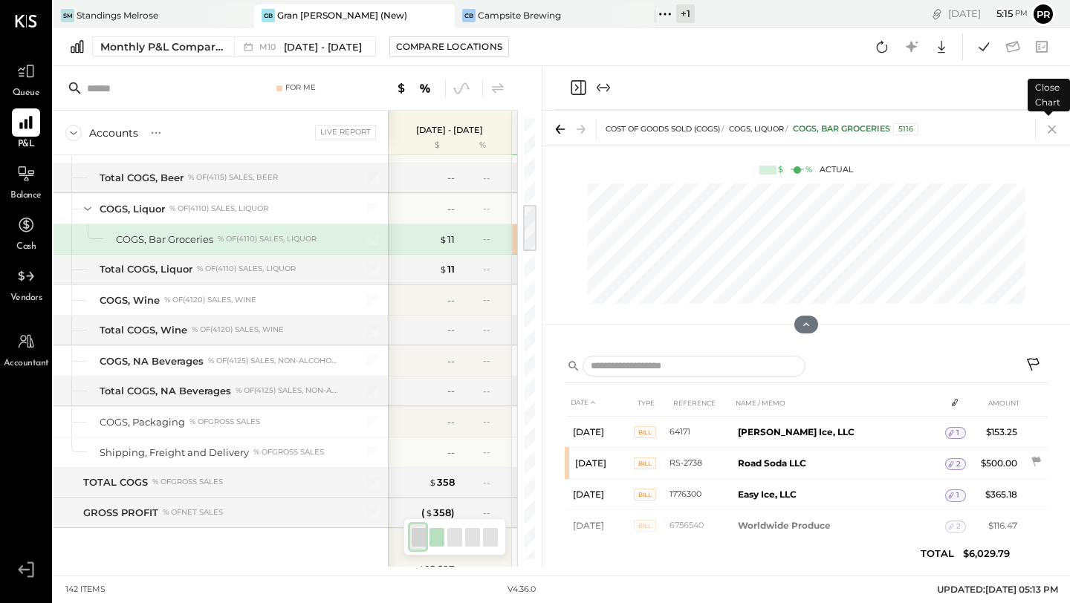
click at [1053, 129] on icon at bounding box center [1051, 129] width 21 height 21
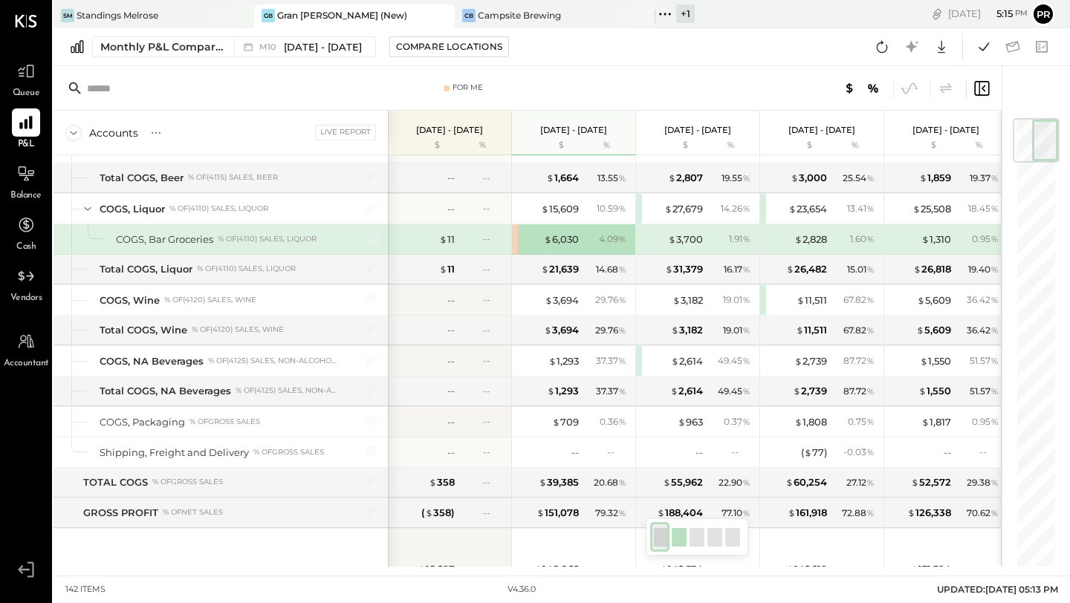
click at [516, 240] on div "$ 6,030 4.09 %" at bounding box center [573, 239] width 123 height 30
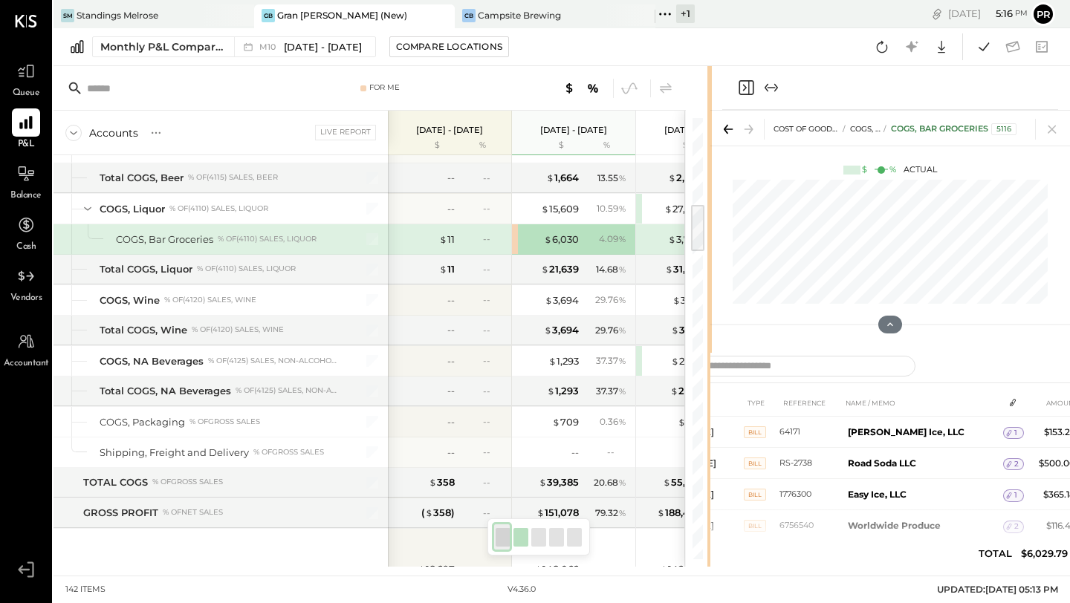
drag, startPoint x: 744, startPoint y: 257, endPoint x: 718, endPoint y: 269, distance: 29.3
click at [718, 269] on div "For Me Accounts S % GL Live Report [DATE] - [DATE] $ % [DATE] - [DATE] $ % [DAT…" at bounding box center [561, 316] width 1016 height 501
click at [1057, 130] on icon at bounding box center [1051, 129] width 21 height 21
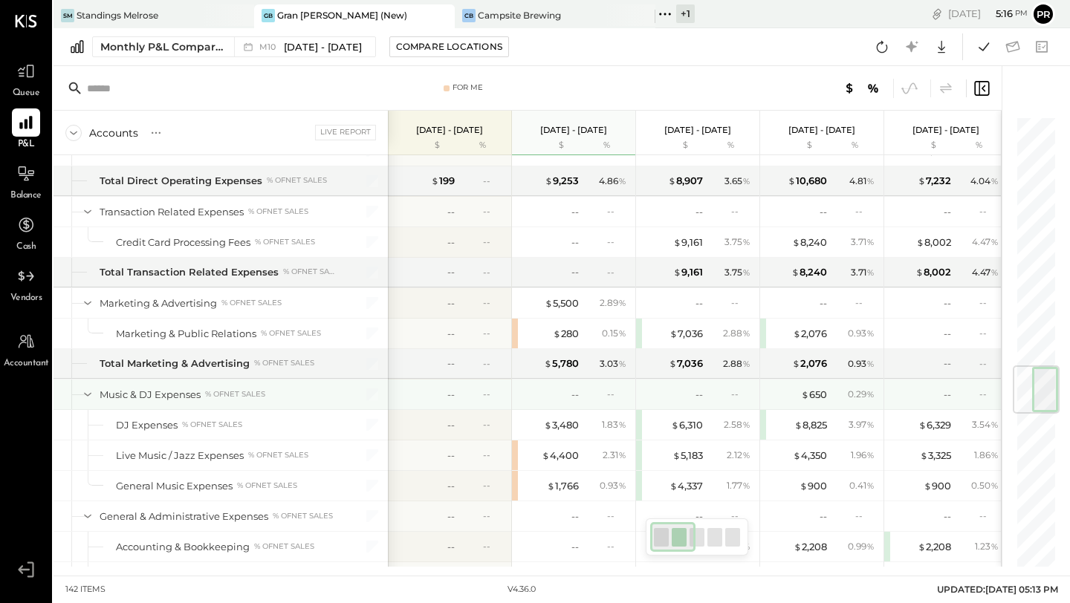
scroll to position [0, 2]
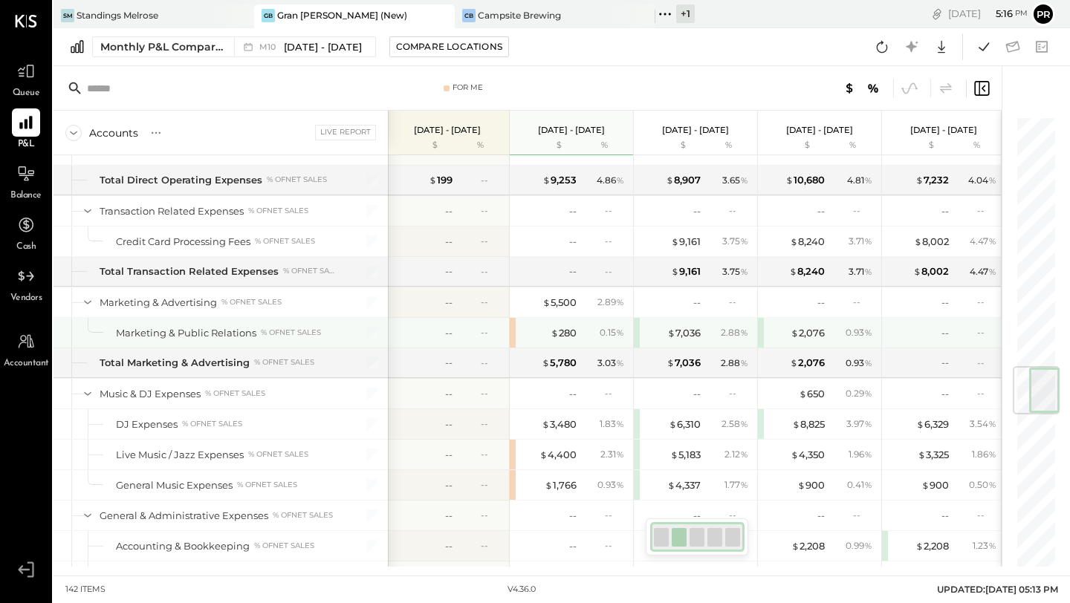
click at [513, 335] on div "$ 280 0.15 %" at bounding box center [571, 333] width 123 height 30
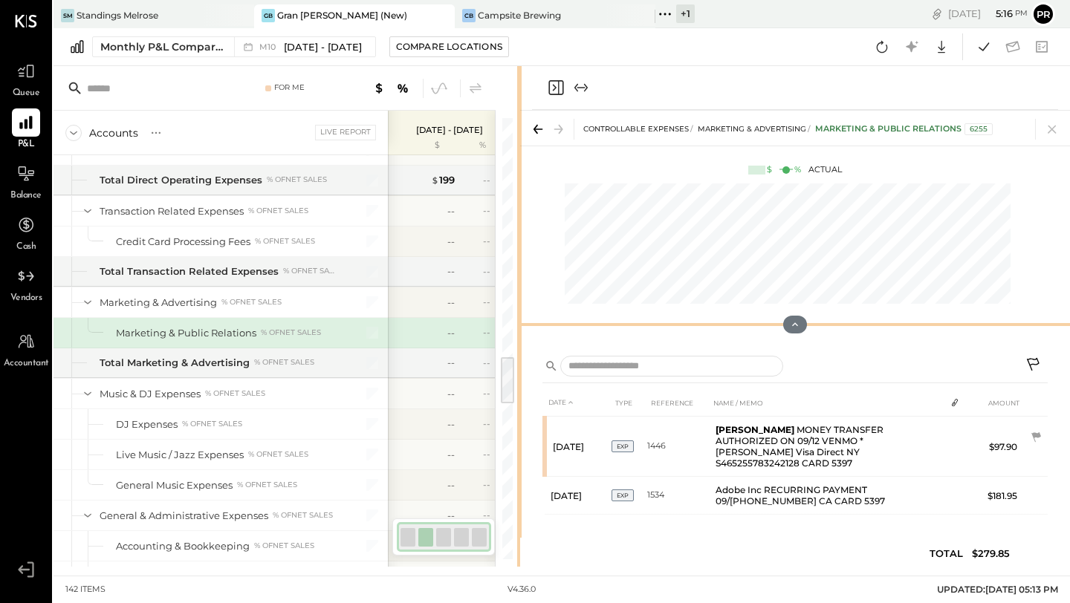
drag, startPoint x: 744, startPoint y: 287, endPoint x: 518, endPoint y: 322, distance: 229.3
click at [518, 323] on div "For Me Accounts S % GL Live Report [DATE] - [DATE] $ % [DATE] - [DATE] $ % [DAT…" at bounding box center [561, 316] width 1016 height 501
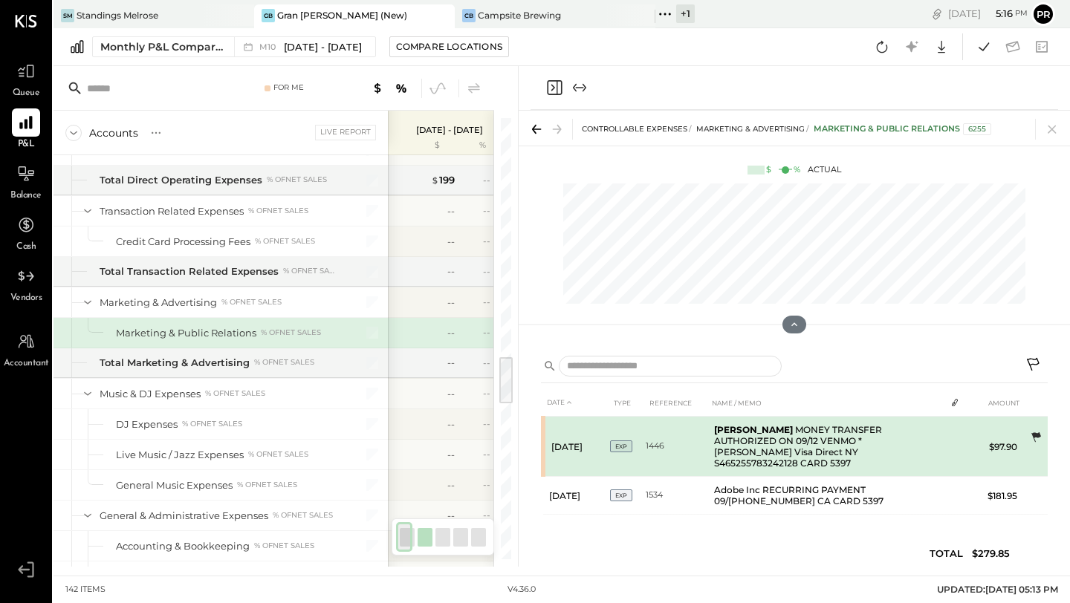
click at [1037, 431] on icon at bounding box center [1035, 437] width 15 height 15
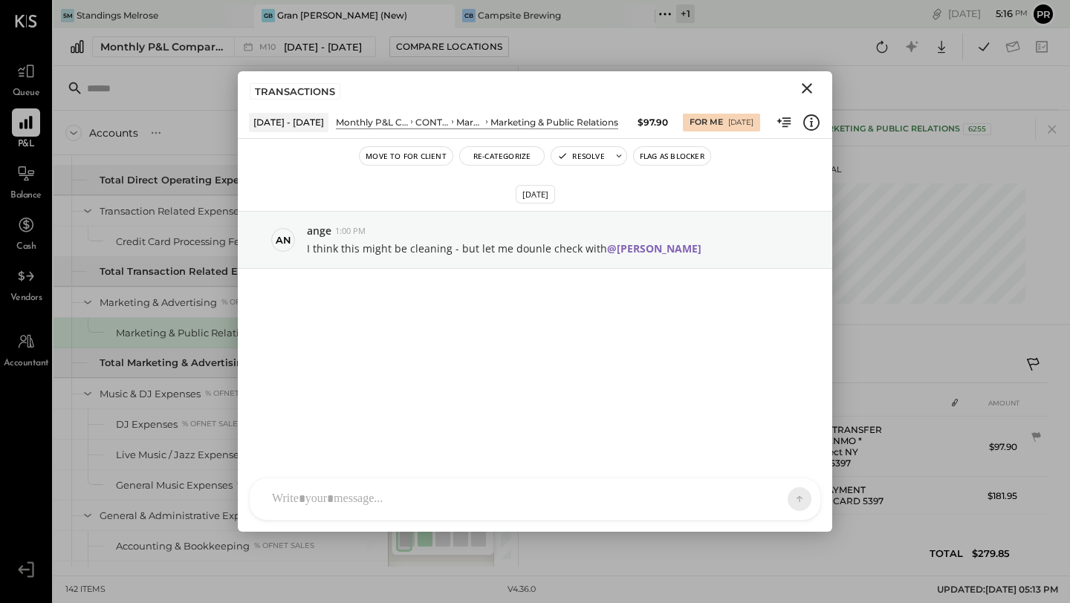
click at [807, 85] on icon "Close" at bounding box center [807, 88] width 18 height 18
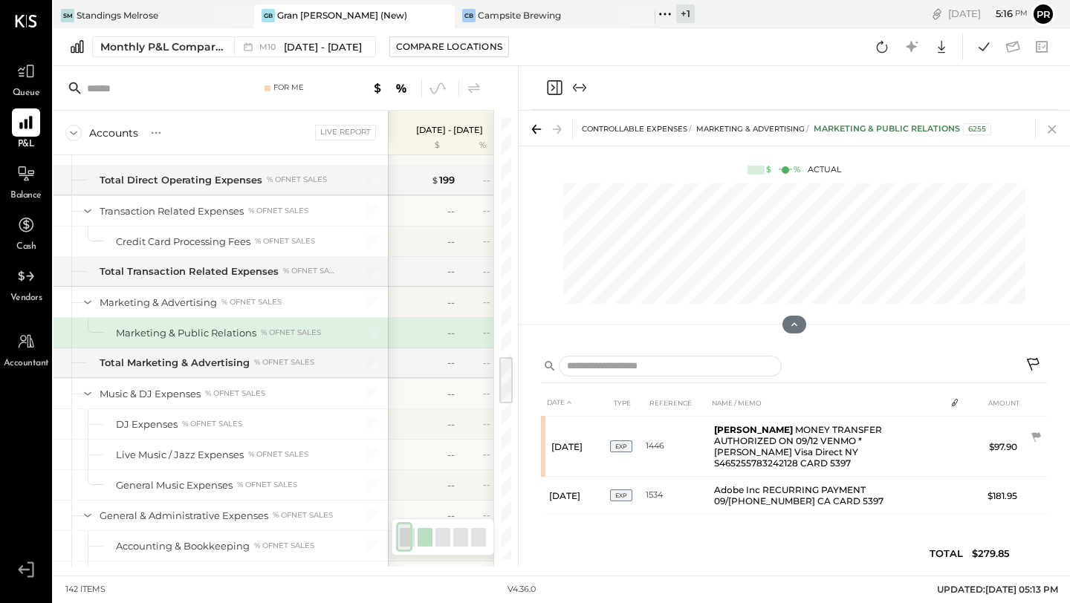
click at [1052, 125] on icon at bounding box center [1051, 129] width 21 height 21
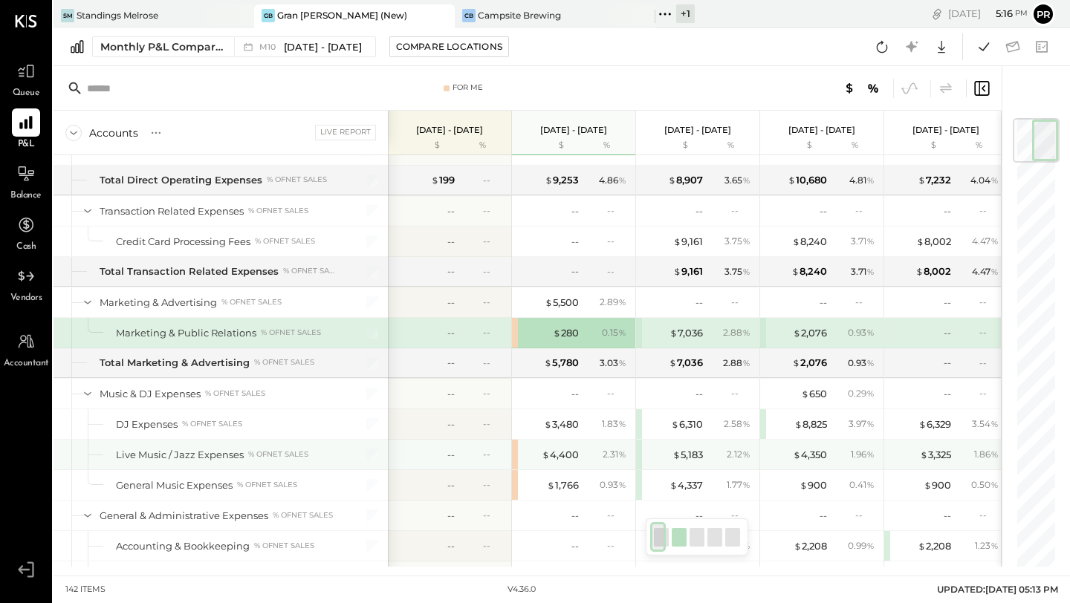
click at [515, 454] on div "$ 4,400 2.31 %" at bounding box center [573, 455] width 123 height 30
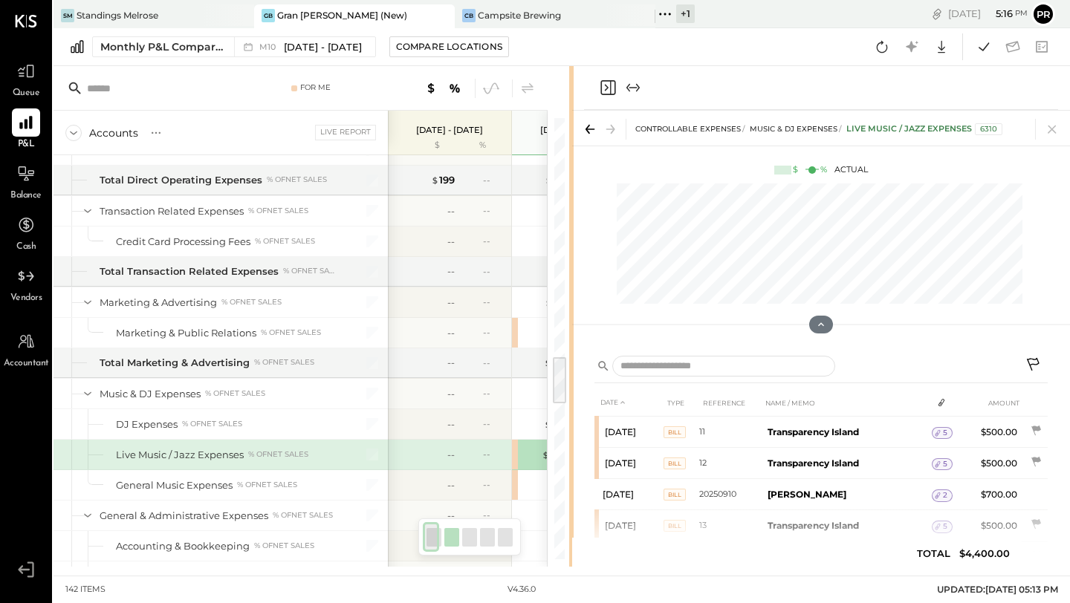
drag, startPoint x: 744, startPoint y: 328, endPoint x: 565, endPoint y: 417, distance: 199.6
click at [565, 417] on div "For Me Accounts S % GL Live Report [DATE] - [DATE] $ % [DATE] - [DATE] $ % [DAT…" at bounding box center [561, 316] width 1016 height 501
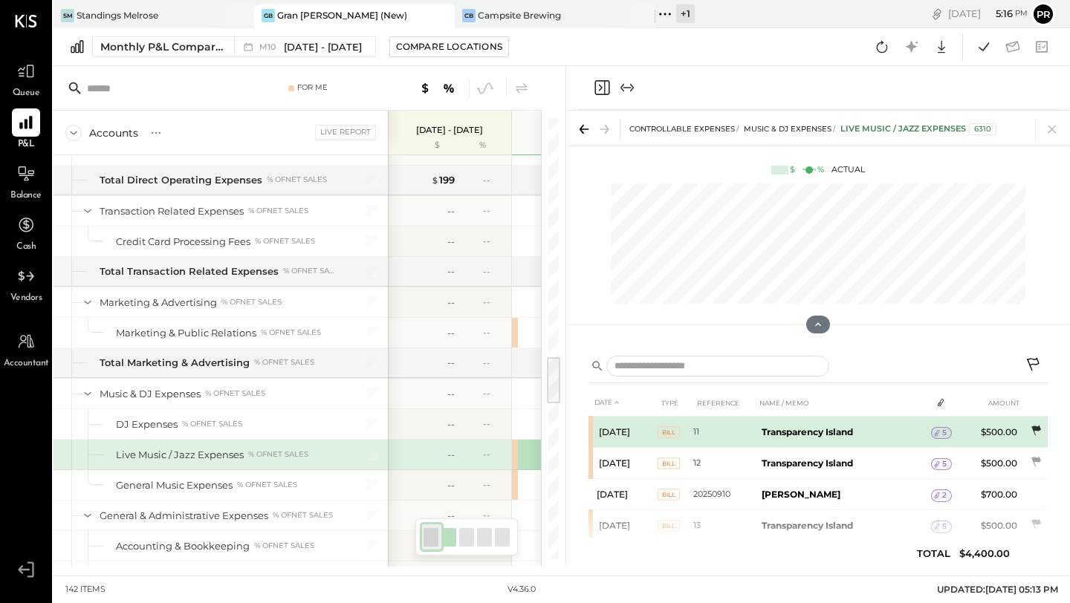
click at [1038, 428] on icon at bounding box center [1036, 431] width 10 height 10
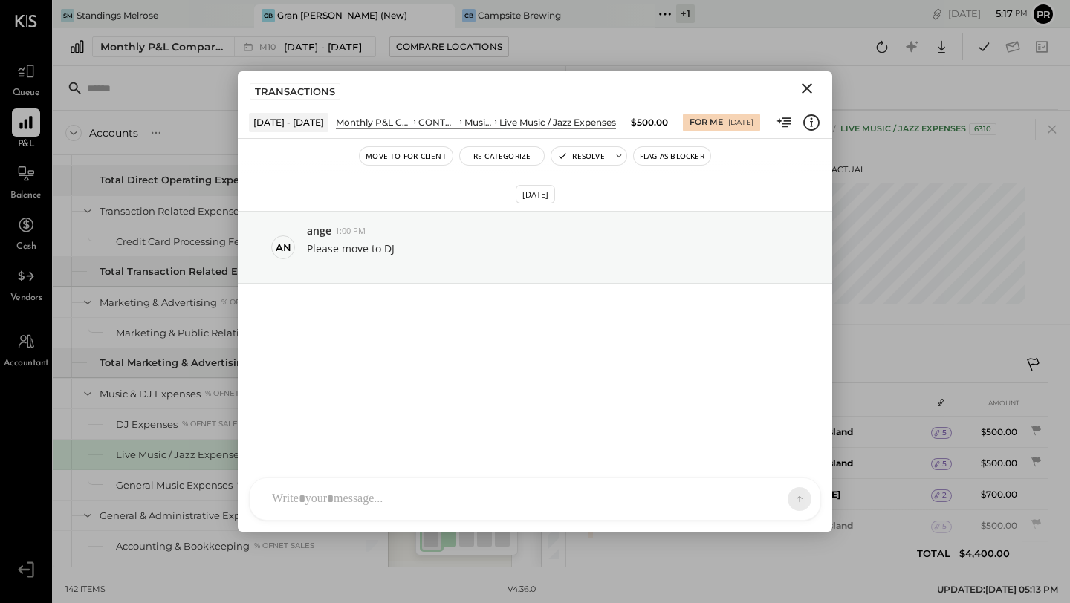
click at [500, 499] on div at bounding box center [535, 499] width 570 height 42
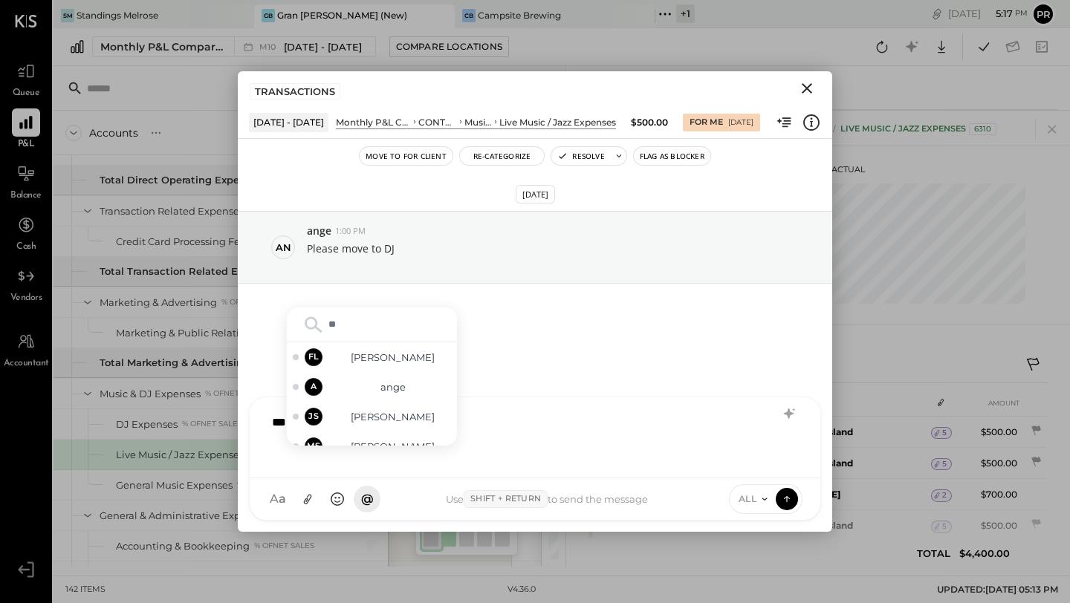
type input "*"
click at [388, 426] on div "A ange" at bounding box center [372, 417] width 170 height 30
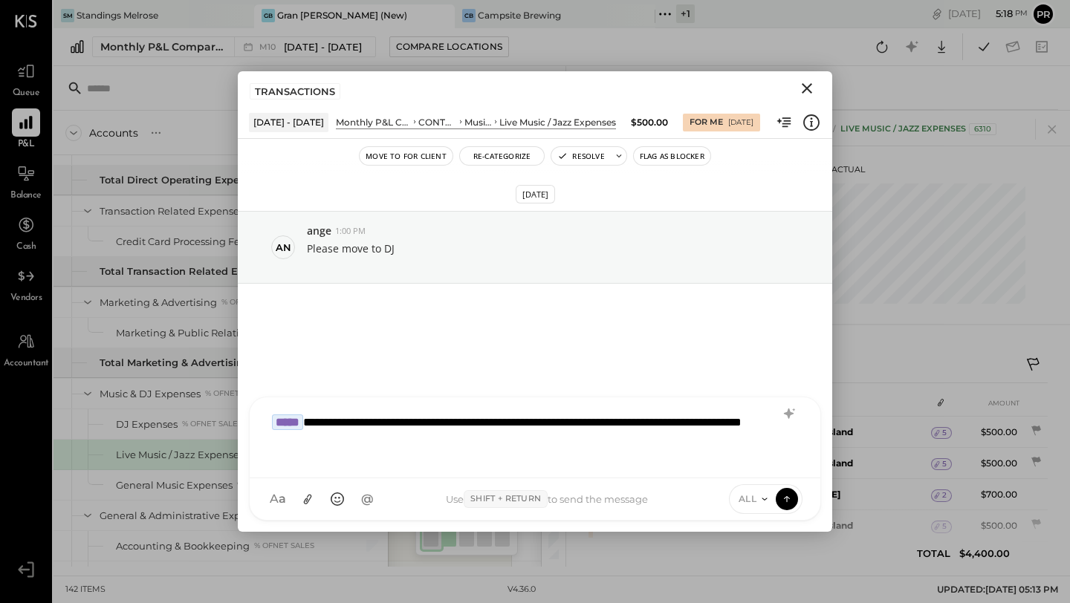
click at [664, 430] on div "**********" at bounding box center [534, 435] width 541 height 59
click at [646, 423] on div "**********" at bounding box center [534, 435] width 541 height 59
click at [622, 441] on div "**********" at bounding box center [534, 435] width 541 height 59
click at [675, 424] on div "**********" at bounding box center [534, 435] width 541 height 59
click at [670, 440] on div "**********" at bounding box center [534, 435] width 541 height 59
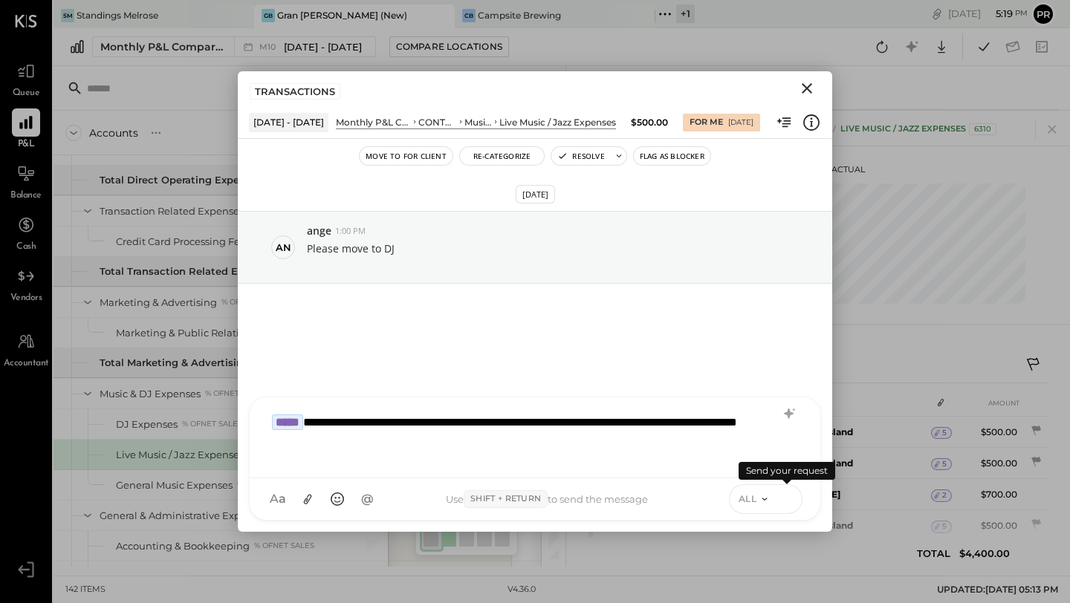
click at [784, 497] on icon at bounding box center [787, 496] width 6 height 3
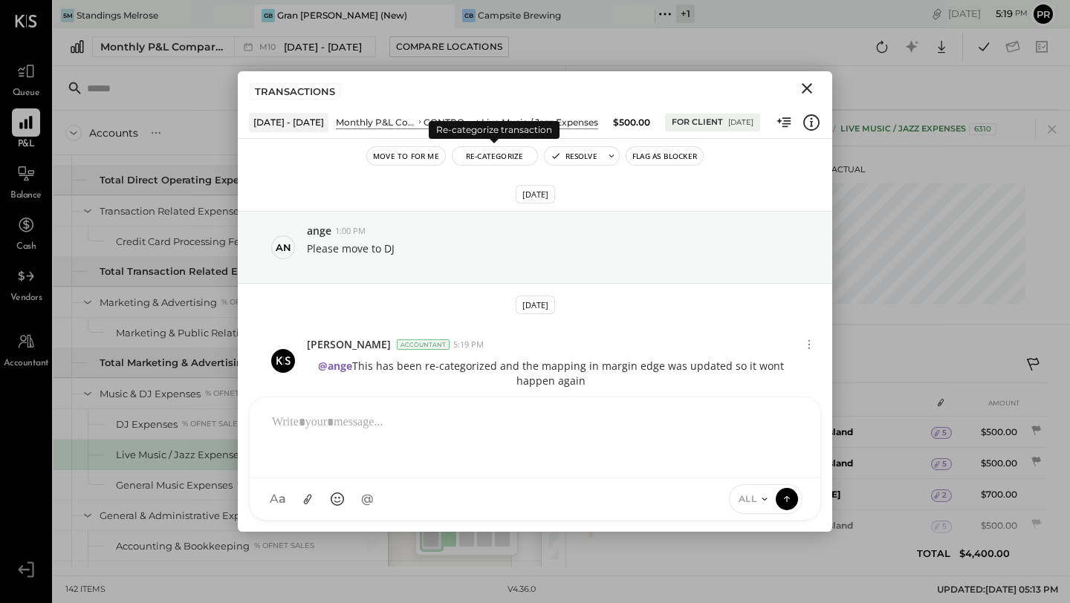
click at [513, 158] on button "Re-Categorize" at bounding box center [494, 156] width 85 height 18
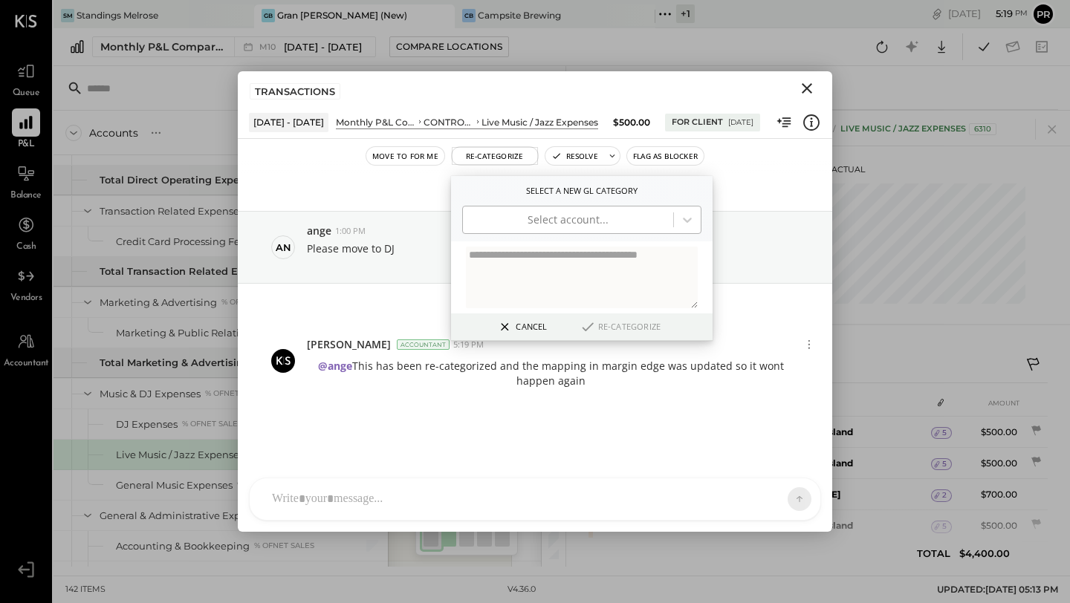
click at [517, 218] on div at bounding box center [567, 220] width 195 height 18
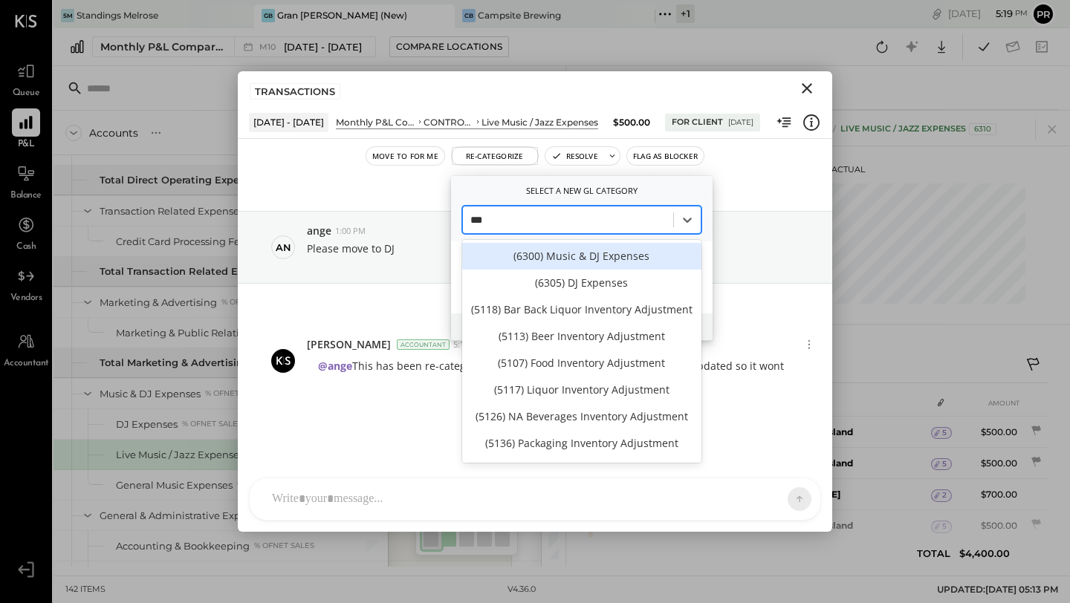
type input "****"
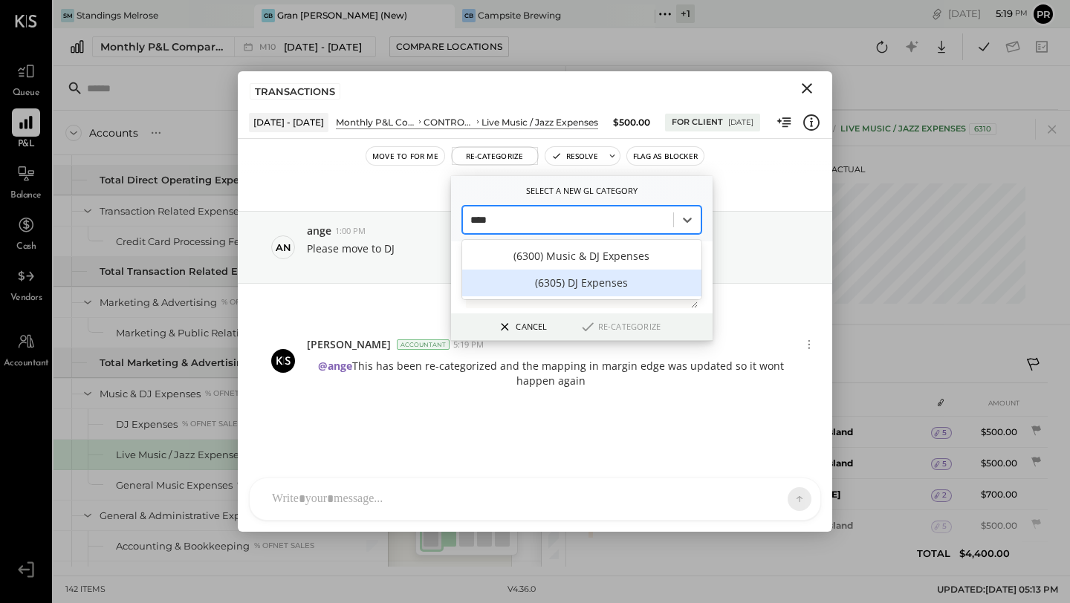
click at [571, 279] on div "(6305) DJ Expenses" at bounding box center [581, 283] width 239 height 27
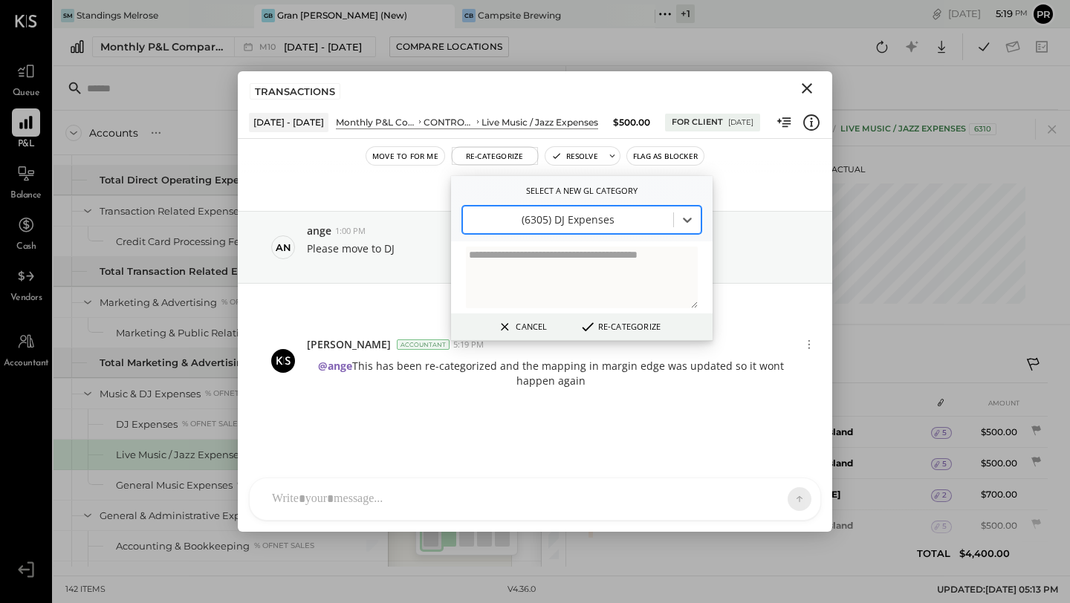
click at [623, 215] on div at bounding box center [567, 220] width 195 height 18
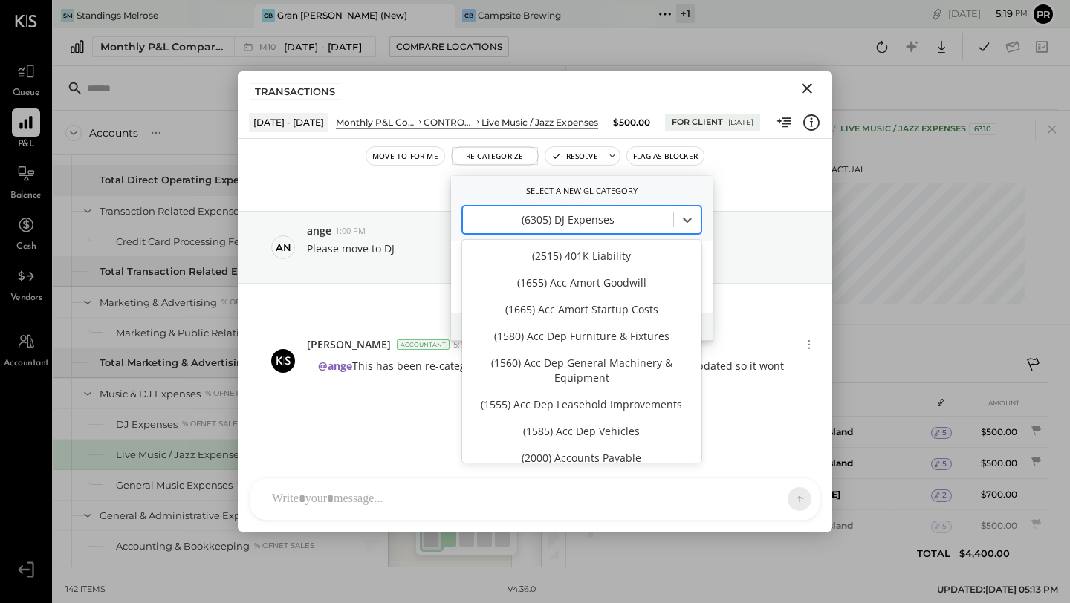
scroll to position [1649, 0]
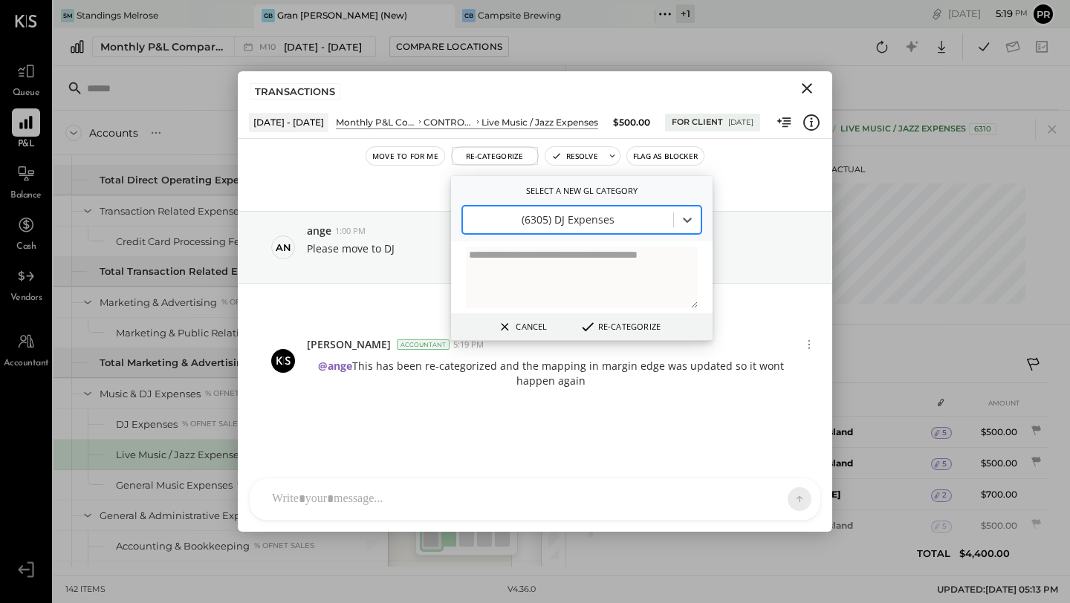
click at [623, 215] on div at bounding box center [567, 220] width 195 height 18
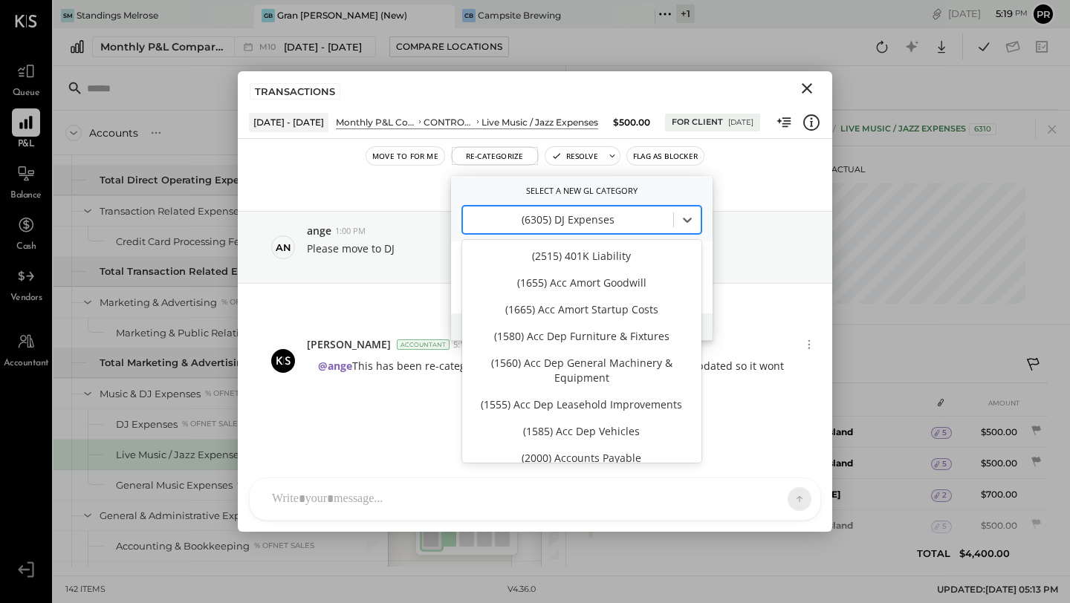
click at [623, 215] on div at bounding box center [567, 220] width 195 height 18
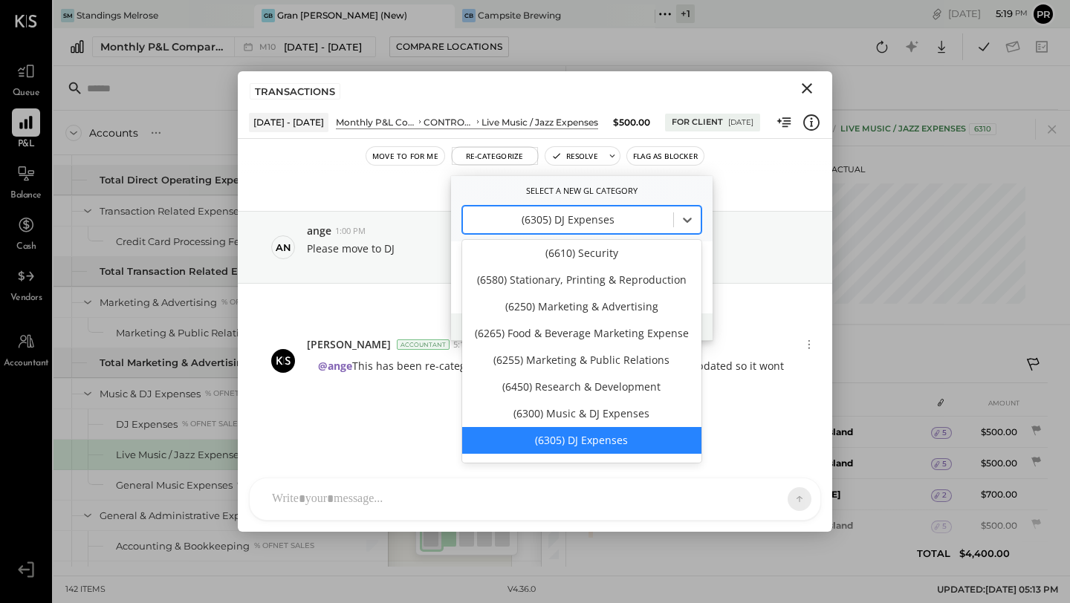
click at [623, 215] on div at bounding box center [567, 220] width 195 height 18
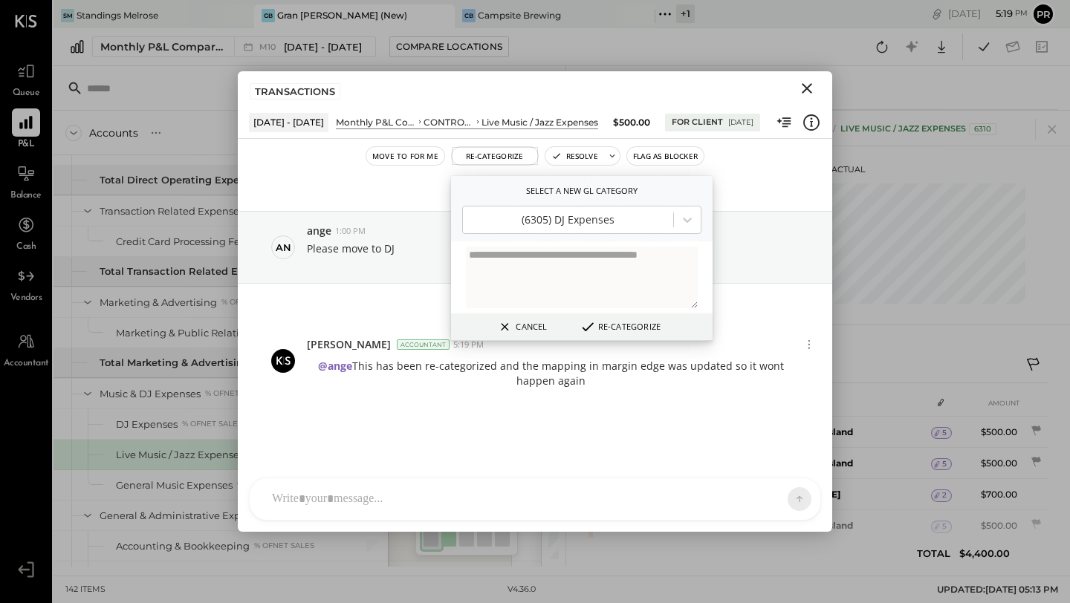
click at [622, 327] on button "Re-Categorize" at bounding box center [619, 327] width 91 height 18
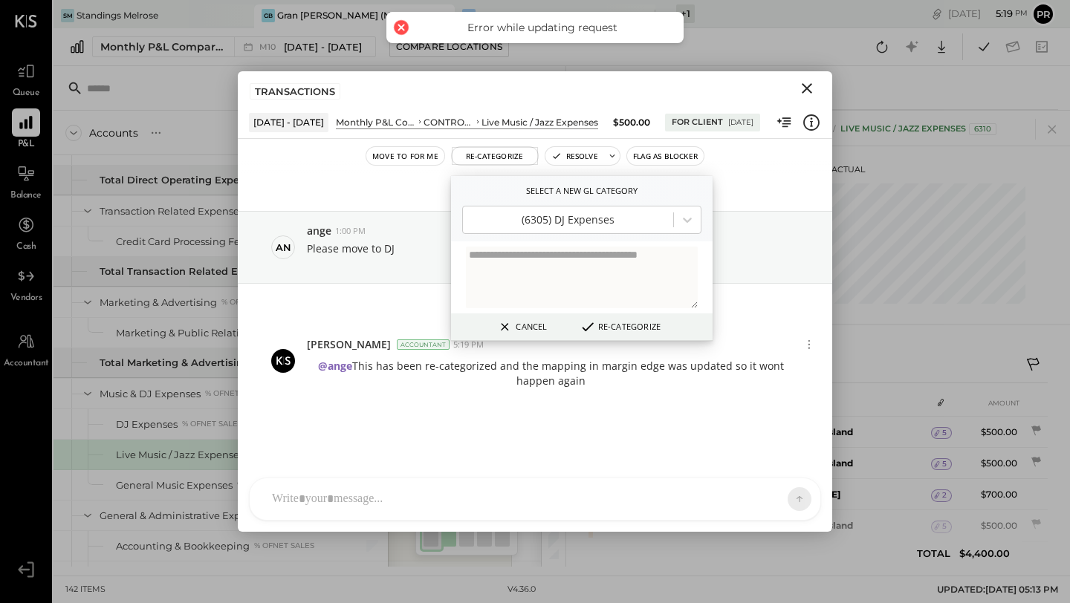
click at [619, 325] on button "Re-Categorize" at bounding box center [619, 327] width 91 height 18
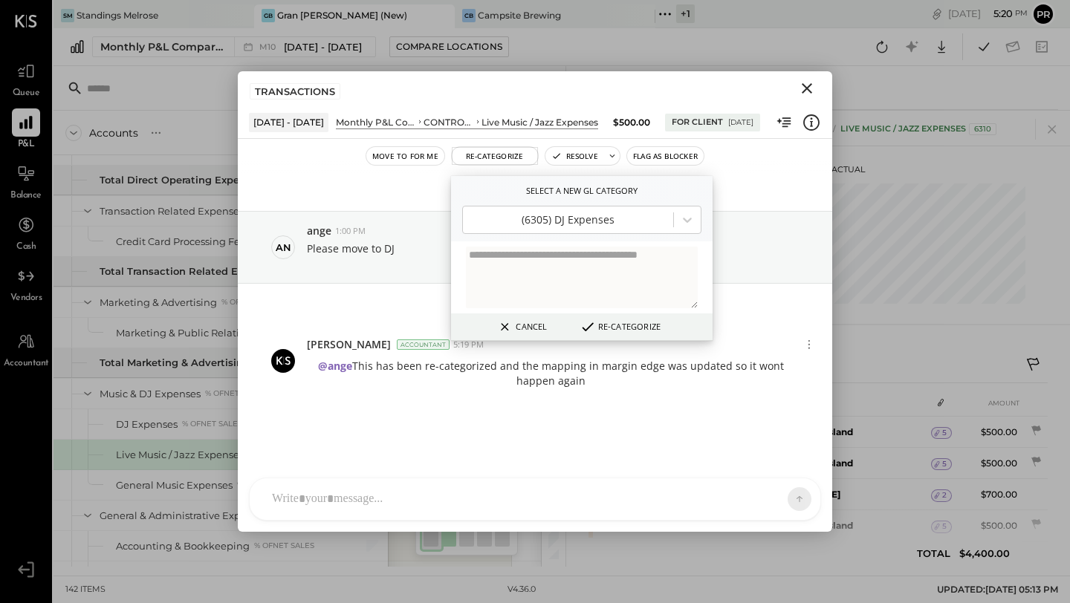
click at [818, 90] on button "Close" at bounding box center [806, 88] width 27 height 19
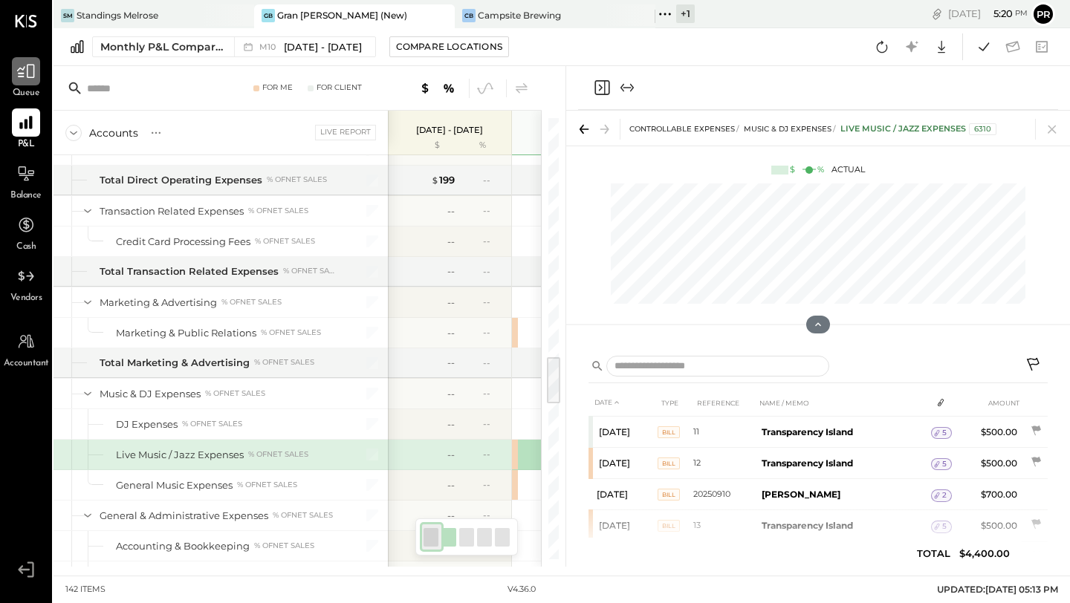
click at [27, 66] on icon at bounding box center [26, 72] width 18 height 14
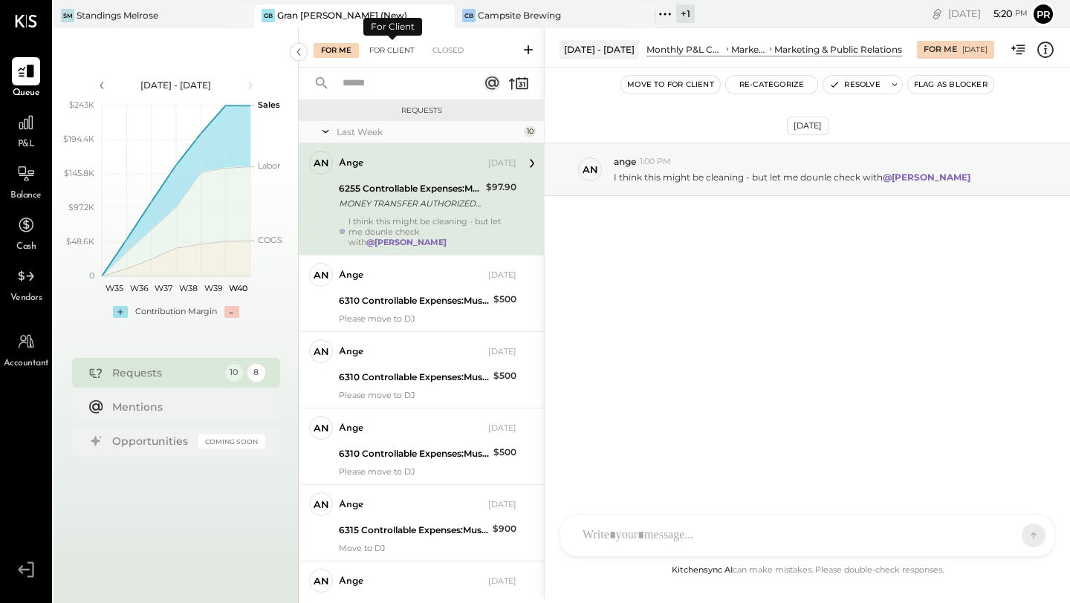
click at [403, 55] on div "For Client" at bounding box center [392, 50] width 60 height 15
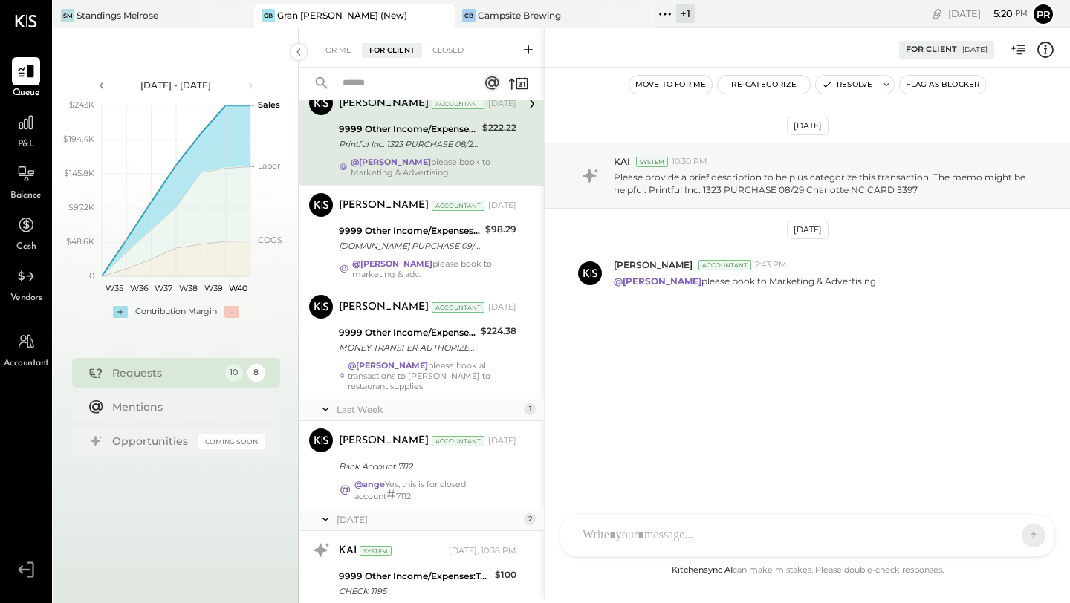
scroll to position [455, 0]
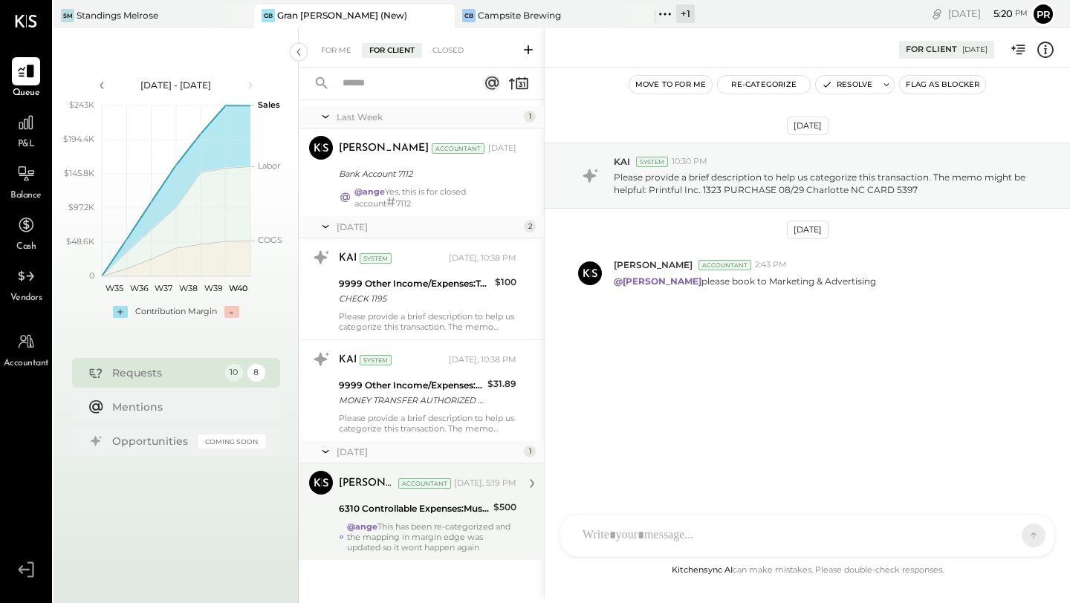
click at [445, 504] on div "6310 Controllable Expenses:Music & DJ Expenses:Live Music / Jazz Expenses" at bounding box center [414, 508] width 150 height 15
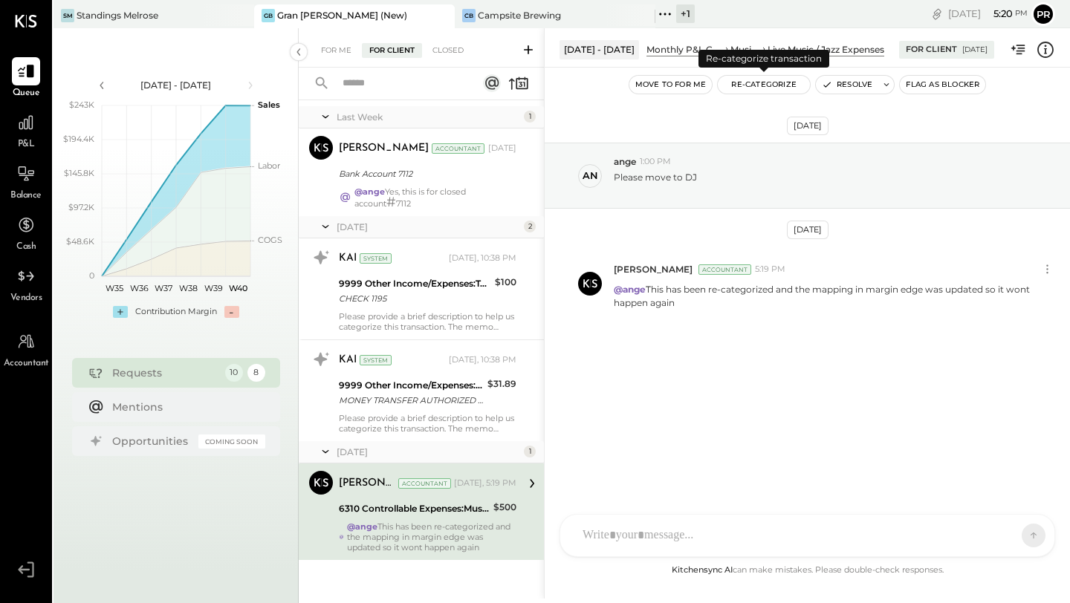
click at [751, 85] on button "Re-Categorize" at bounding box center [764, 85] width 92 height 18
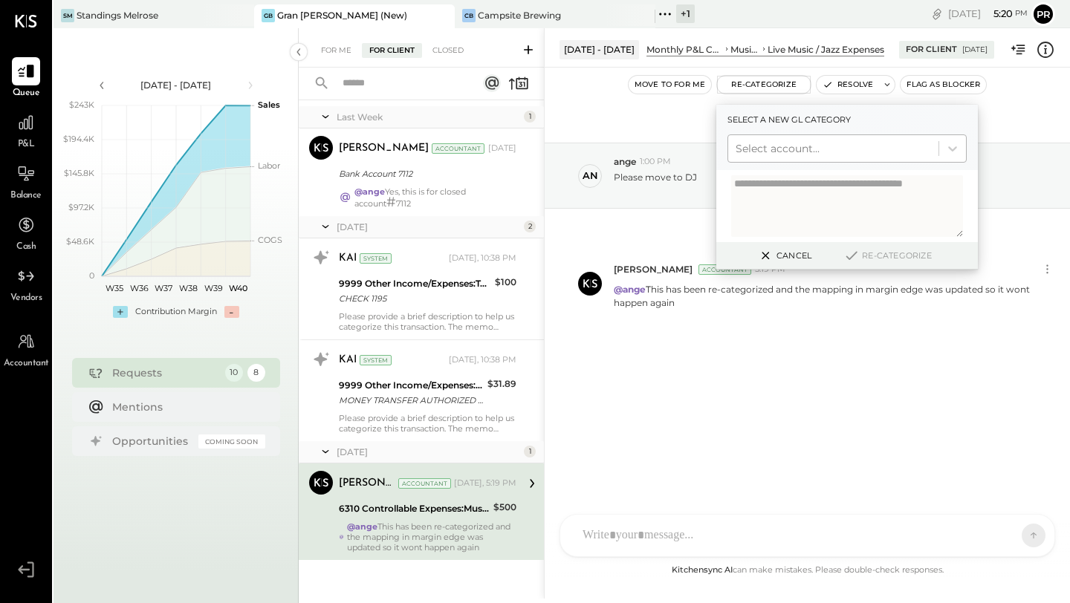
click at [758, 150] on div at bounding box center [832, 149] width 195 height 18
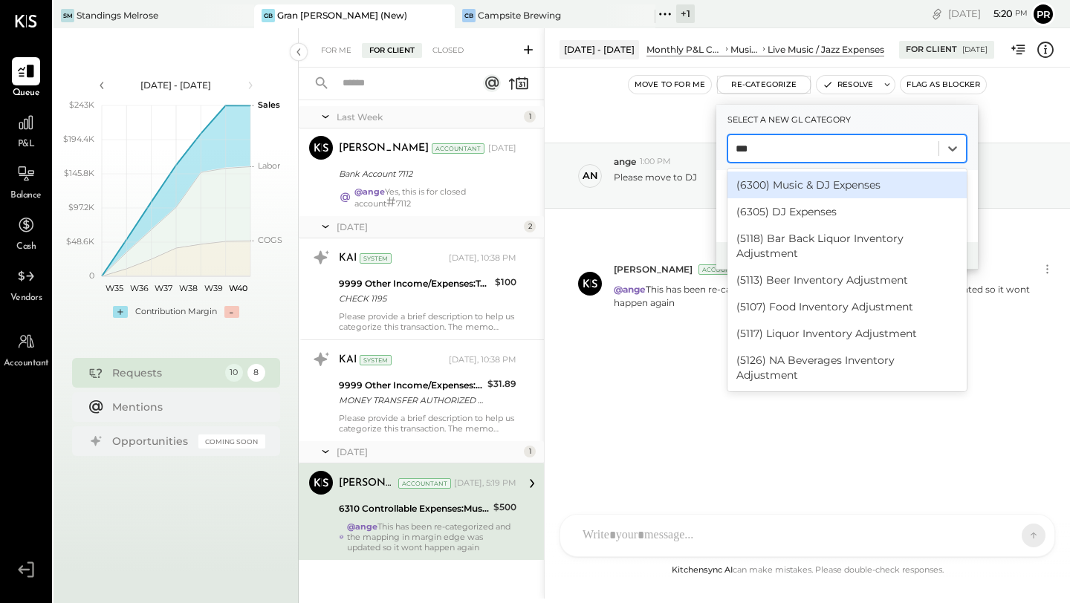
type input "****"
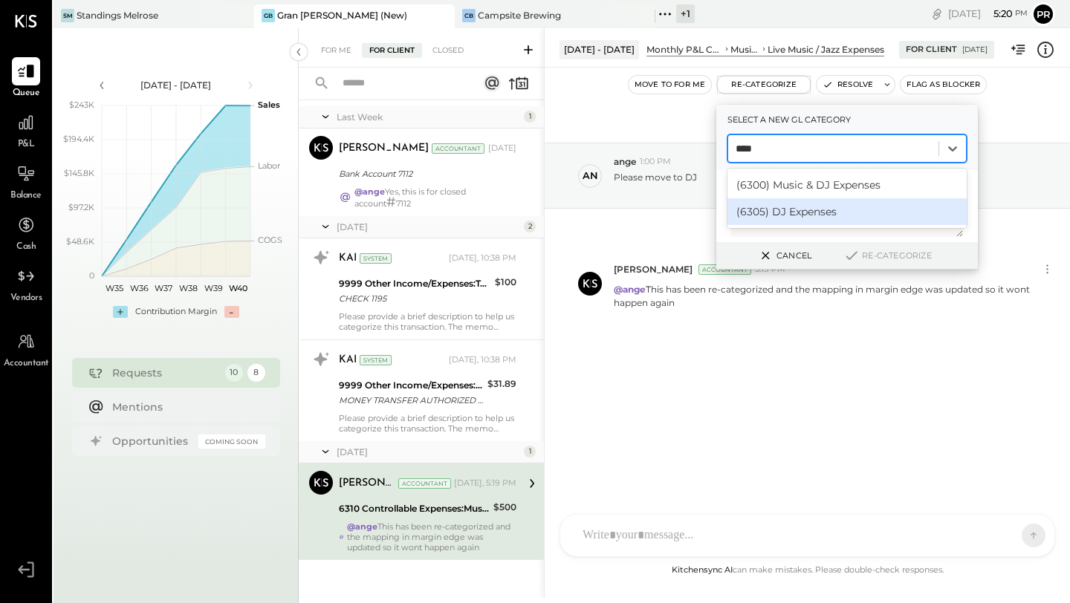
click at [782, 215] on div "(6305) DJ Expenses" at bounding box center [846, 211] width 239 height 27
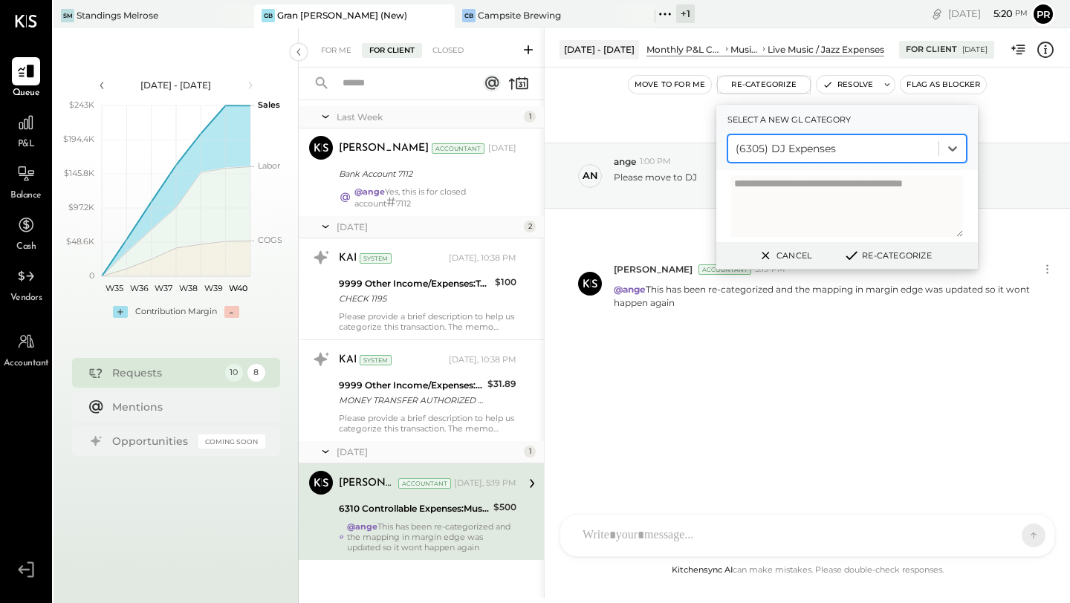
click at [862, 250] on button "Re-Categorize" at bounding box center [887, 256] width 98 height 18
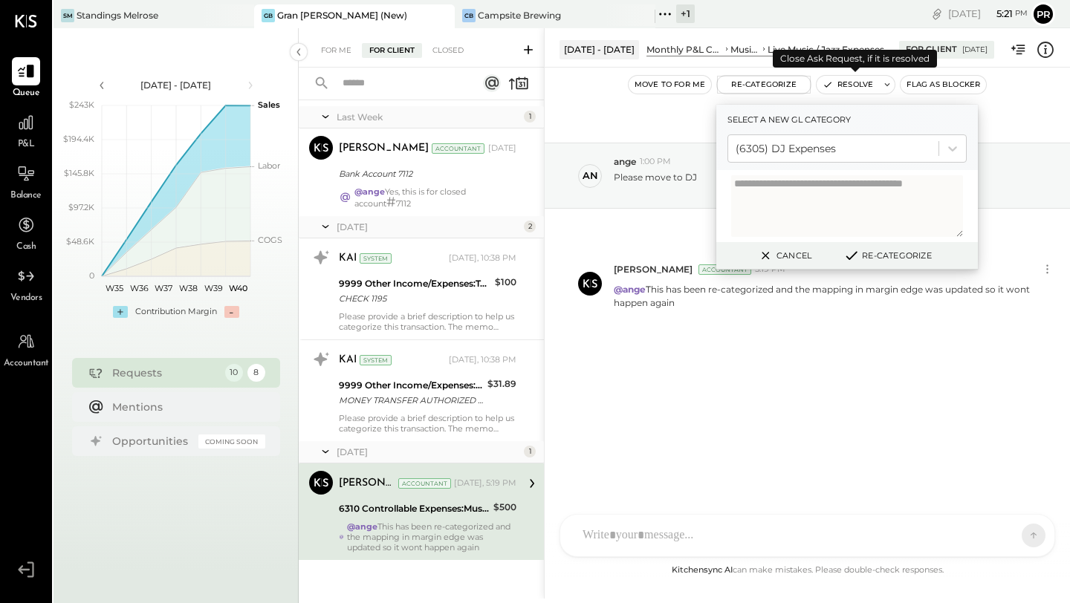
click at [844, 85] on button "Resolve" at bounding box center [847, 85] width 62 height 18
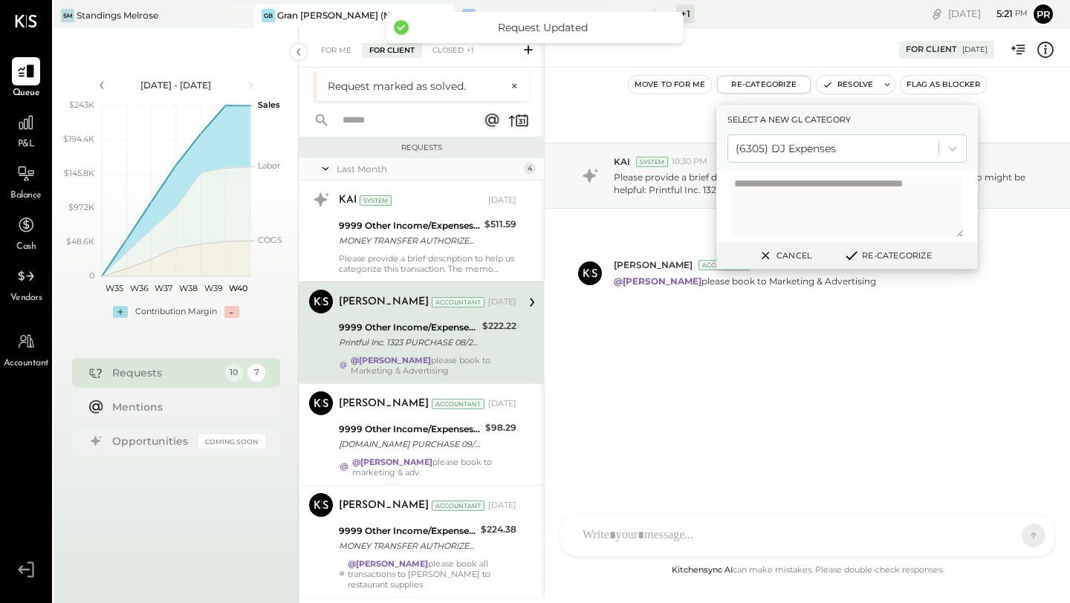
click at [648, 409] on div "[DATE] KAI System 10:30 PM Please provide a brief description to help us catego…" at bounding box center [806, 258] width 525 height 306
